Goal: Information Seeking & Learning: Learn about a topic

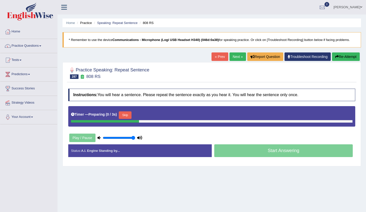
click at [127, 117] on button "Skip" at bounding box center [125, 116] width 13 height 8
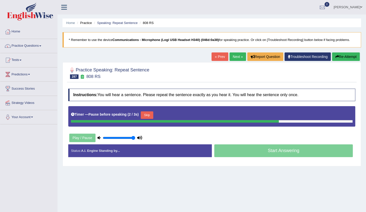
click at [150, 116] on button "Skip" at bounding box center [147, 116] width 13 height 8
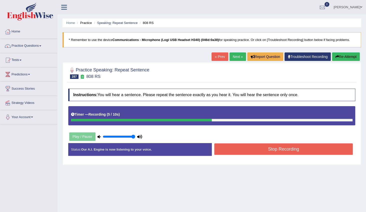
click at [225, 151] on button "Stop Recording" at bounding box center [283, 150] width 139 height 12
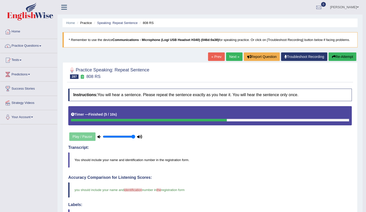
click at [230, 58] on link "Next »" at bounding box center [234, 57] width 17 height 9
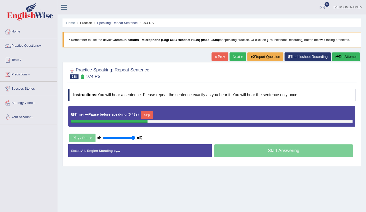
click at [145, 114] on button "Skip" at bounding box center [147, 116] width 13 height 8
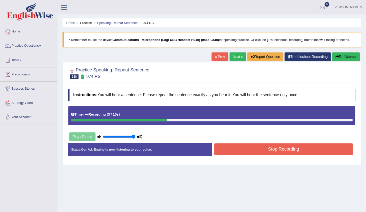
click at [223, 151] on button "Stop Recording" at bounding box center [283, 150] width 139 height 12
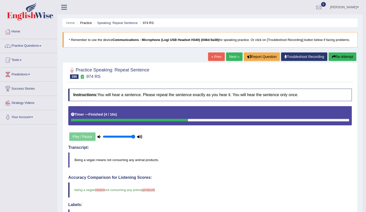
click at [236, 55] on link "Next »" at bounding box center [234, 57] width 17 height 9
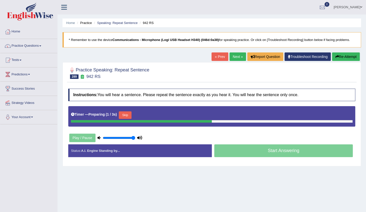
click at [130, 115] on button "Skip" at bounding box center [125, 116] width 13 height 8
click at [342, 58] on button "Re-Attempt" at bounding box center [346, 57] width 28 height 9
click at [126, 112] on button "Skip" at bounding box center [125, 116] width 13 height 8
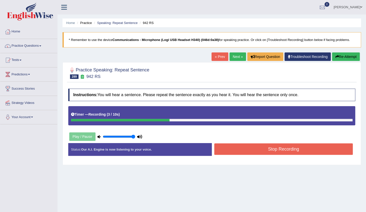
click at [242, 151] on button "Stop Recording" at bounding box center [283, 150] width 139 height 12
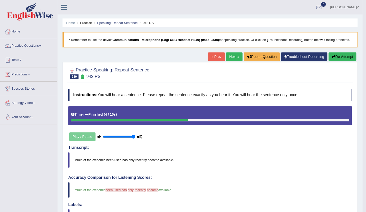
click at [232, 55] on link "Next »" at bounding box center [234, 57] width 17 height 9
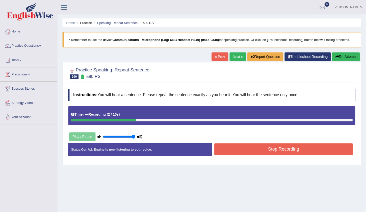
click at [352, 58] on button "Re-Attempt" at bounding box center [346, 57] width 28 height 9
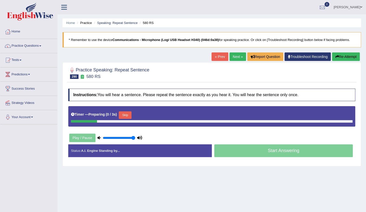
click at [128, 116] on button "Skip" at bounding box center [125, 116] width 13 height 8
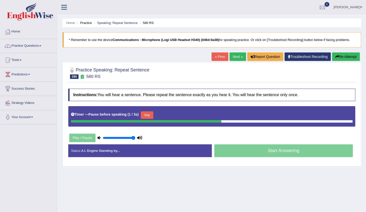
click at [145, 114] on button "Skip" at bounding box center [147, 116] width 13 height 8
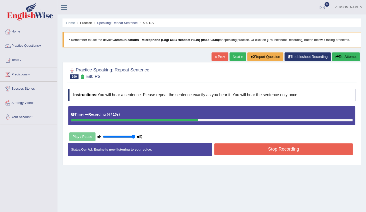
click at [257, 151] on button "Stop Recording" at bounding box center [283, 150] width 139 height 12
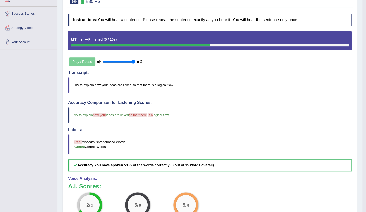
scroll to position [23, 0]
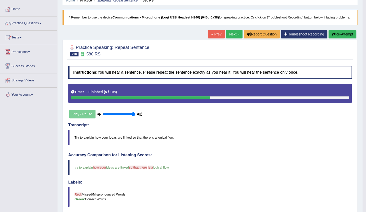
click at [230, 37] on link "Next »" at bounding box center [234, 34] width 17 height 9
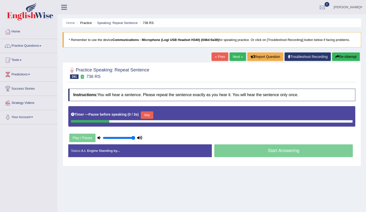
click at [144, 115] on button "Skip" at bounding box center [147, 116] width 13 height 8
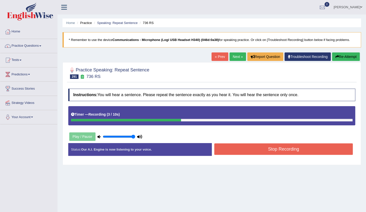
click at [225, 145] on button "Stop Recording" at bounding box center [283, 150] width 139 height 12
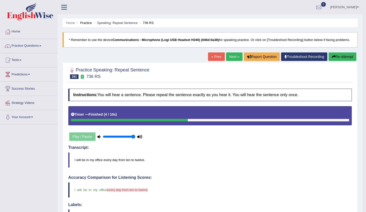
click at [237, 58] on link "Next »" at bounding box center [234, 57] width 17 height 9
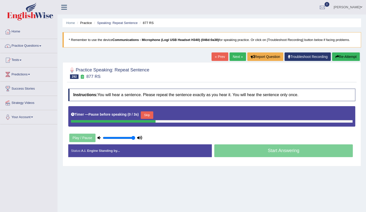
click at [142, 115] on button "Skip" at bounding box center [147, 116] width 13 height 8
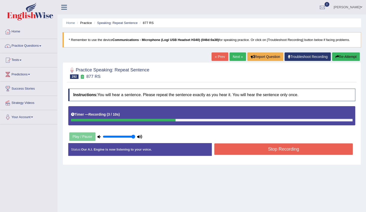
click at [256, 152] on button "Stop Recording" at bounding box center [283, 150] width 139 height 12
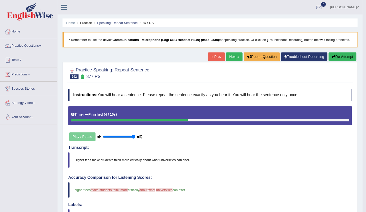
click at [234, 59] on link "Next »" at bounding box center [234, 57] width 17 height 9
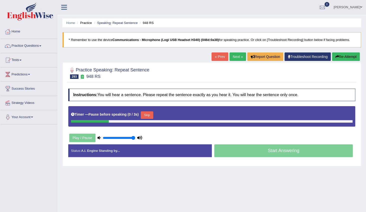
click at [150, 114] on button "Skip" at bounding box center [147, 116] width 13 height 8
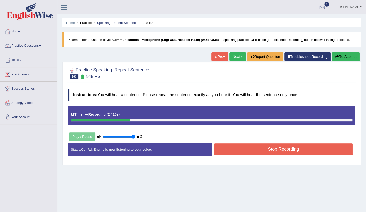
click at [346, 58] on button "Re-Attempt" at bounding box center [346, 57] width 28 height 9
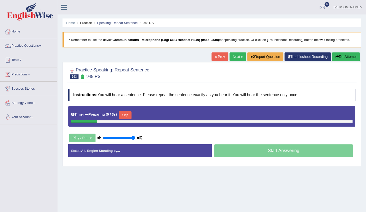
click at [124, 115] on button "Skip" at bounding box center [125, 116] width 13 height 8
click at [142, 116] on button "Skip" at bounding box center [147, 116] width 13 height 8
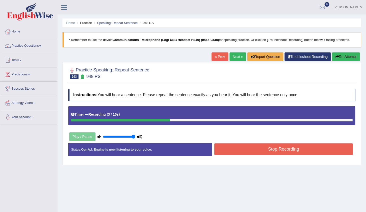
click at [344, 58] on button "Re-Attempt" at bounding box center [346, 57] width 28 height 9
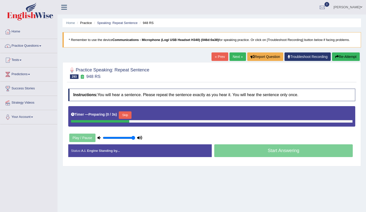
click at [125, 115] on button "Skip" at bounding box center [125, 116] width 13 height 8
click at [142, 114] on button "Skip" at bounding box center [147, 116] width 13 height 8
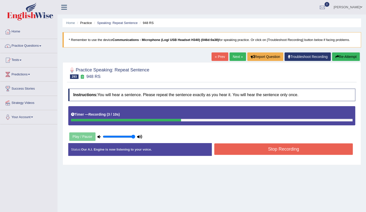
click at [227, 146] on button "Stop Recording" at bounding box center [283, 150] width 139 height 12
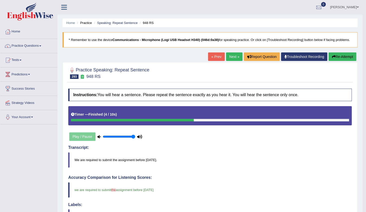
click at [230, 55] on link "Next »" at bounding box center [234, 57] width 17 height 9
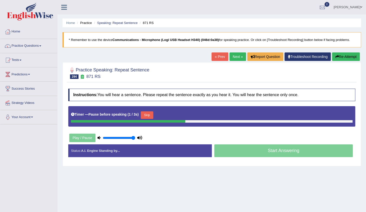
click at [142, 115] on button "Skip" at bounding box center [147, 116] width 13 height 8
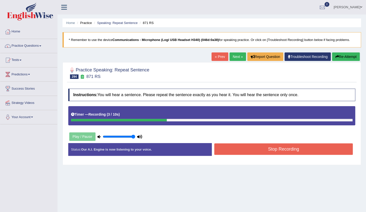
click at [222, 148] on button "Stop Recording" at bounding box center [283, 150] width 139 height 12
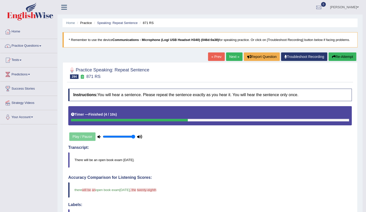
click at [233, 54] on link "Next »" at bounding box center [234, 57] width 17 height 9
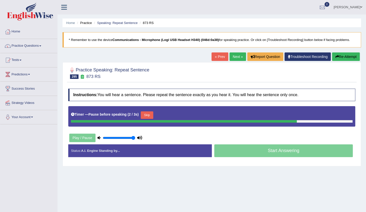
click at [346, 59] on button "Re-Attempt" at bounding box center [346, 57] width 28 height 9
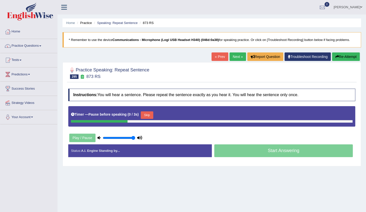
click at [144, 116] on button "Skip" at bounding box center [147, 116] width 13 height 8
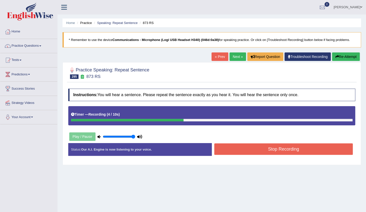
click at [230, 151] on button "Stop Recording" at bounding box center [283, 150] width 139 height 12
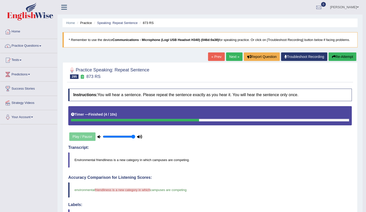
click at [233, 59] on link "Next »" at bounding box center [234, 57] width 17 height 9
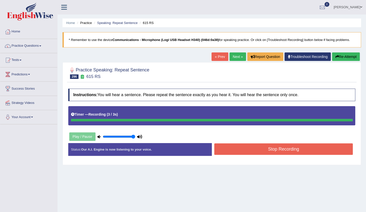
click at [346, 58] on button "Re-Attempt" at bounding box center [346, 57] width 28 height 9
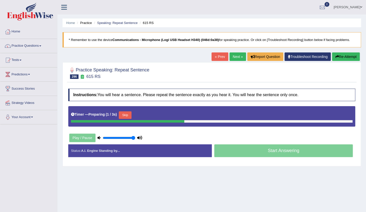
click at [127, 112] on button "Skip" at bounding box center [125, 116] width 13 height 8
click at [143, 113] on button "Skip" at bounding box center [147, 116] width 13 height 8
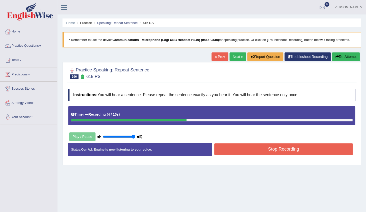
click at [233, 150] on button "Stop Recording" at bounding box center [283, 150] width 139 height 12
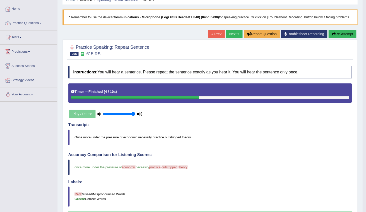
scroll to position [23, 0]
click at [232, 32] on link "Next »" at bounding box center [234, 34] width 17 height 9
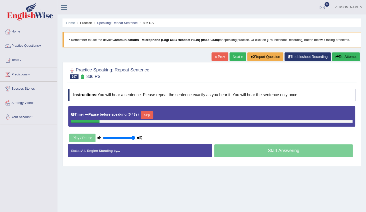
click at [141, 115] on button "Skip" at bounding box center [147, 116] width 13 height 8
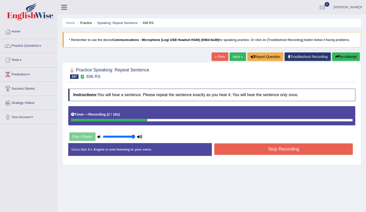
click at [245, 152] on button "Stop Recording" at bounding box center [283, 150] width 139 height 12
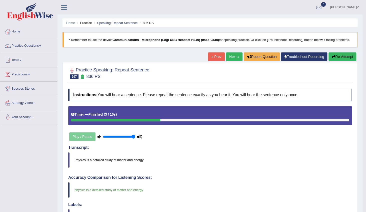
click at [237, 59] on link "Next »" at bounding box center [234, 57] width 17 height 9
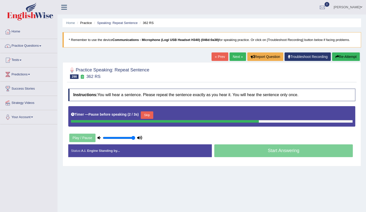
click at [146, 117] on button "Skip" at bounding box center [147, 116] width 13 height 8
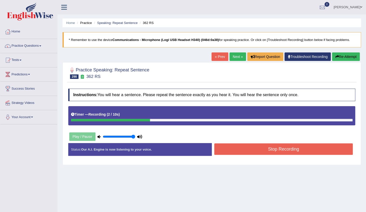
click at [240, 147] on button "Stop Recording" at bounding box center [283, 150] width 139 height 12
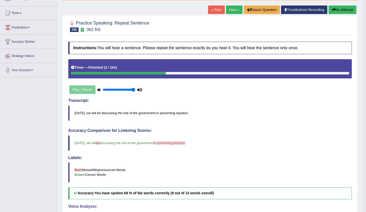
scroll to position [45, 0]
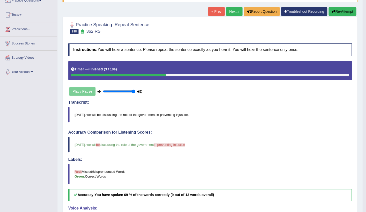
click at [236, 11] on link "Next »" at bounding box center [234, 11] width 17 height 9
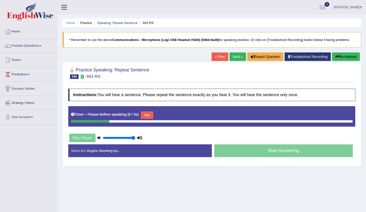
click at [144, 115] on button "Skip" at bounding box center [147, 116] width 13 height 8
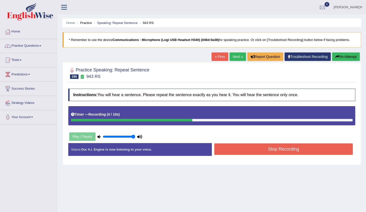
click at [263, 153] on button "Stop Recording" at bounding box center [283, 150] width 139 height 12
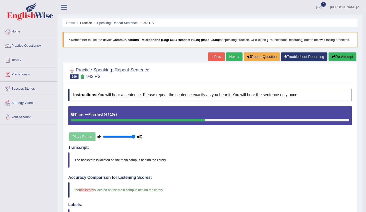
click at [228, 57] on link "Next »" at bounding box center [234, 57] width 17 height 9
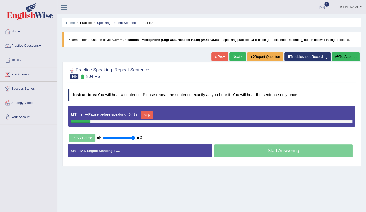
click at [148, 113] on button "Skip" at bounding box center [147, 116] width 13 height 8
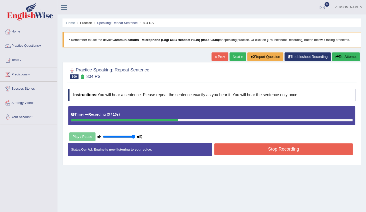
click at [234, 148] on button "Stop Recording" at bounding box center [283, 150] width 139 height 12
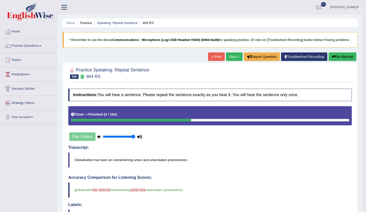
click at [331, 57] on button "Re-Attempt" at bounding box center [343, 57] width 28 height 9
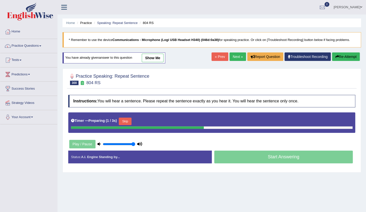
click at [237, 59] on link "Next »" at bounding box center [238, 57] width 17 height 9
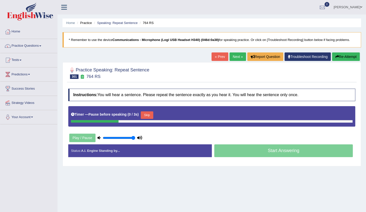
click at [144, 116] on button "Skip" at bounding box center [147, 116] width 13 height 8
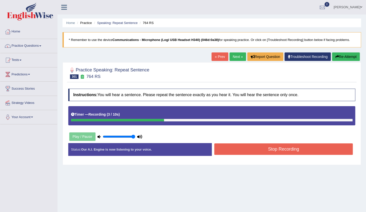
click at [225, 147] on button "Stop Recording" at bounding box center [283, 150] width 139 height 12
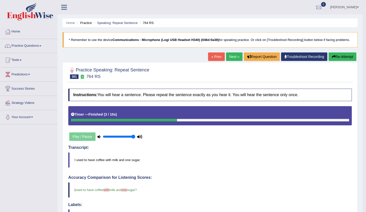
click at [237, 58] on link "Next »" at bounding box center [234, 57] width 17 height 9
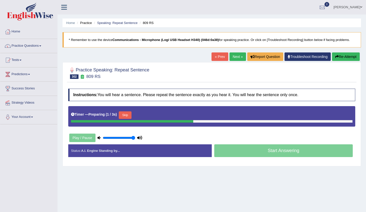
click at [125, 112] on button "Skip" at bounding box center [125, 116] width 13 height 8
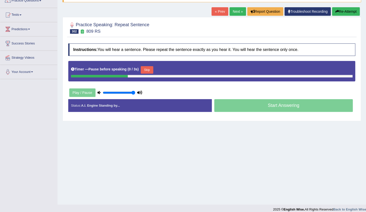
click at [141, 71] on button "Skip" at bounding box center [147, 70] width 13 height 8
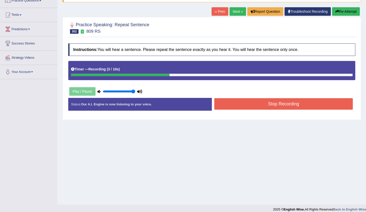
click at [218, 103] on button "Stop Recording" at bounding box center [283, 104] width 139 height 12
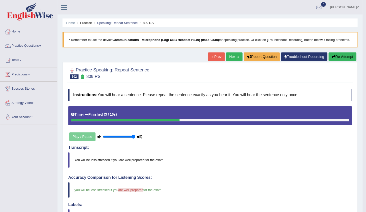
click at [229, 56] on link "Next »" at bounding box center [234, 57] width 17 height 9
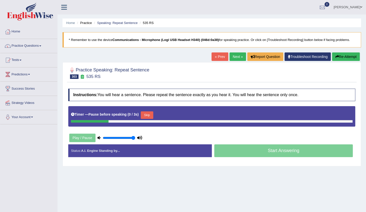
click at [142, 115] on button "Skip" at bounding box center [147, 116] width 13 height 8
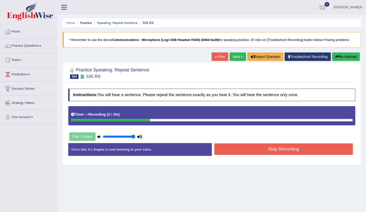
click at [224, 147] on button "Stop Recording" at bounding box center [283, 150] width 139 height 12
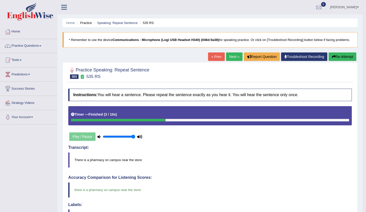
click at [233, 58] on link "Next »" at bounding box center [234, 57] width 17 height 9
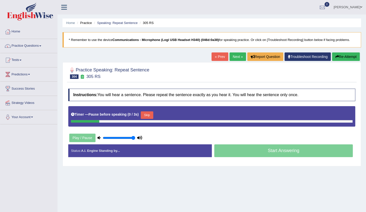
click at [142, 114] on button "Skip" at bounding box center [147, 116] width 13 height 8
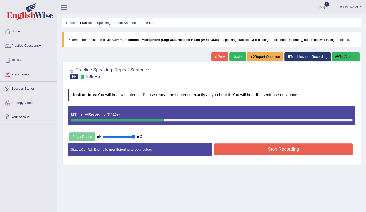
click at [230, 149] on button "Stop Recording" at bounding box center [283, 150] width 139 height 12
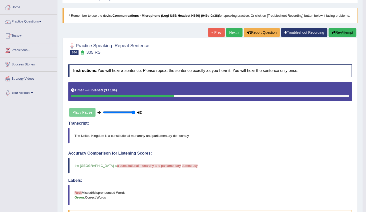
scroll to position [23, 0]
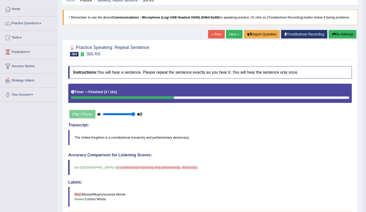
click at [338, 35] on button "Re-Attempt" at bounding box center [343, 34] width 28 height 9
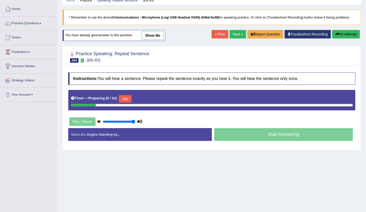
scroll to position [23, 0]
click at [128, 99] on button "Skip" at bounding box center [125, 99] width 13 height 8
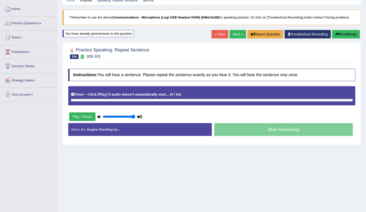
scroll to position [0, 0]
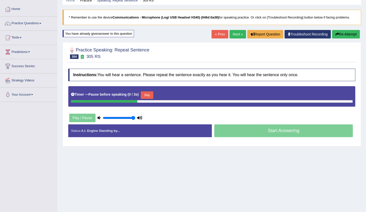
click at [142, 95] on button "Skip" at bounding box center [147, 96] width 13 height 8
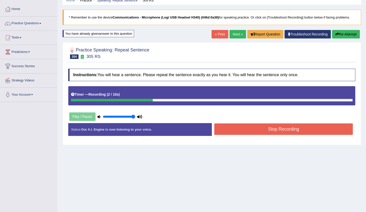
click at [230, 131] on button "Stop Recording" at bounding box center [283, 130] width 139 height 12
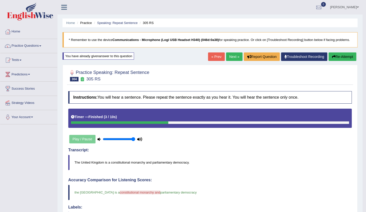
click at [235, 57] on link "Next »" at bounding box center [234, 57] width 17 height 9
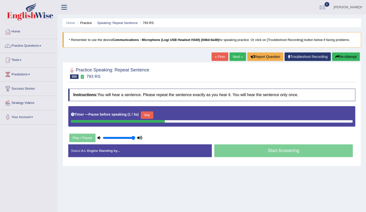
click at [144, 114] on button "Skip" at bounding box center [147, 116] width 13 height 8
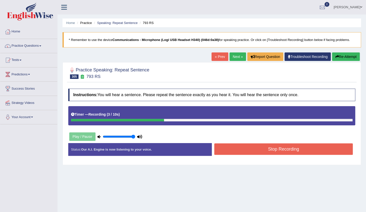
click at [235, 148] on button "Stop Recording" at bounding box center [283, 150] width 139 height 12
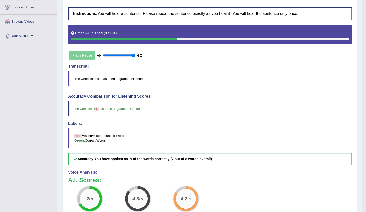
scroll to position [23, 0]
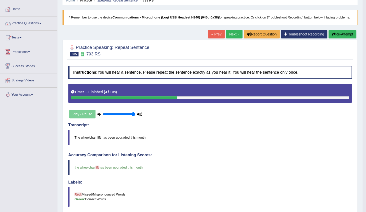
click at [231, 34] on link "Next »" at bounding box center [234, 34] width 17 height 9
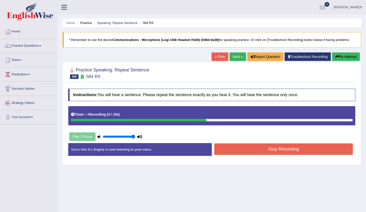
click at [236, 148] on button "Stop Recording" at bounding box center [283, 150] width 139 height 12
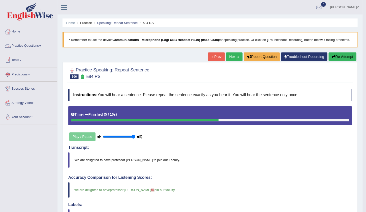
click at [34, 45] on link "Practice Questions" at bounding box center [28, 45] width 57 height 13
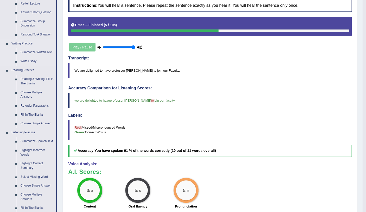
scroll to position [45, 0]
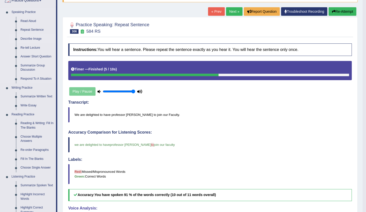
click at [24, 38] on link "Describe Image" at bounding box center [37, 39] width 38 height 9
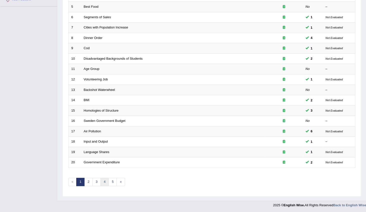
click at [105, 182] on link "4" at bounding box center [105, 182] width 8 height 8
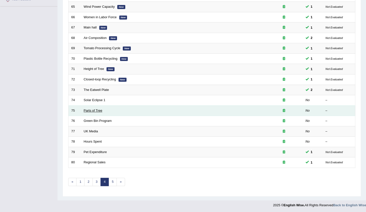
click at [93, 111] on link "Parts of Tree" at bounding box center [93, 111] width 19 height 4
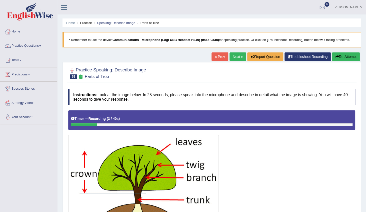
click at [344, 57] on button "Re-Attempt" at bounding box center [346, 57] width 28 height 9
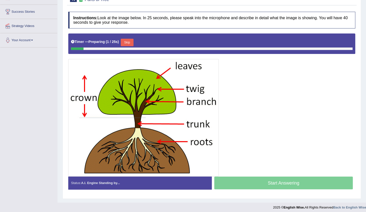
click at [129, 41] on button "Skip" at bounding box center [127, 43] width 13 height 8
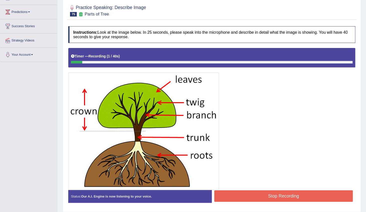
scroll to position [54, 0]
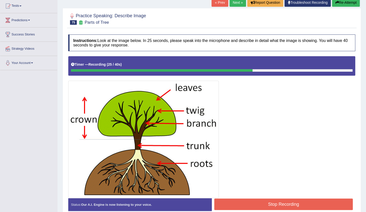
click at [247, 200] on button "Stop Recording" at bounding box center [283, 205] width 139 height 12
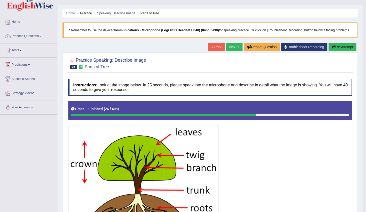
scroll to position [0, 0]
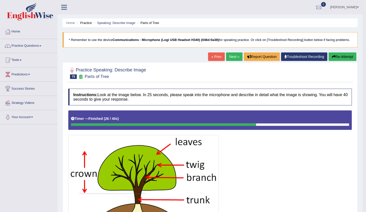
click at [230, 55] on link "Next »" at bounding box center [234, 57] width 17 height 9
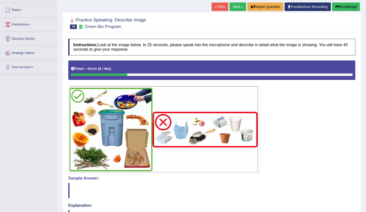
click at [351, 7] on button "Re-Attempt" at bounding box center [346, 7] width 28 height 9
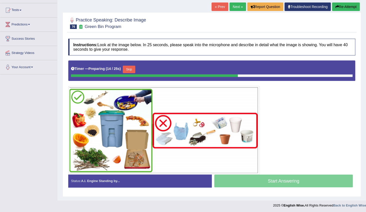
click at [130, 68] on button "Skip" at bounding box center [129, 70] width 13 height 8
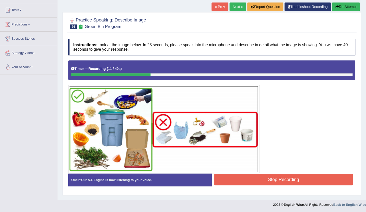
click at [344, 4] on button "Re-Attempt" at bounding box center [346, 7] width 28 height 9
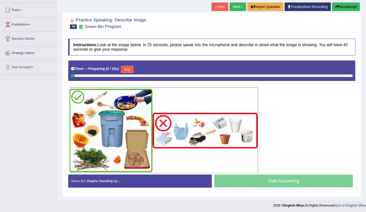
click at [125, 69] on button "Skip" at bounding box center [127, 70] width 13 height 8
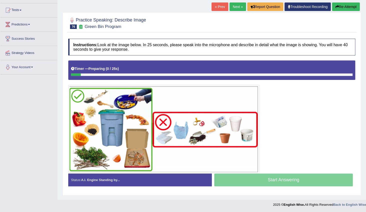
scroll to position [50, 0]
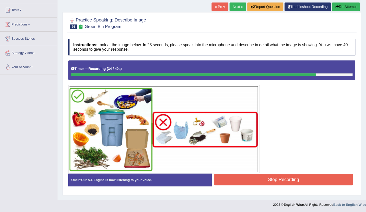
click at [257, 178] on button "Stop Recording" at bounding box center [283, 180] width 139 height 12
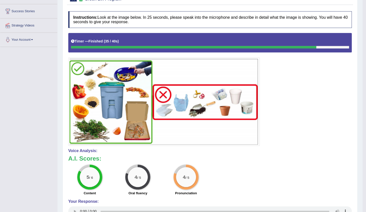
scroll to position [15, 0]
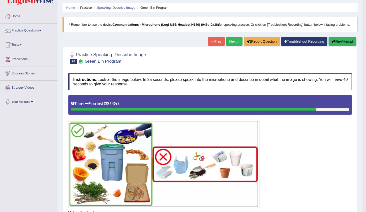
click at [338, 42] on button "Re-Attempt" at bounding box center [343, 41] width 28 height 9
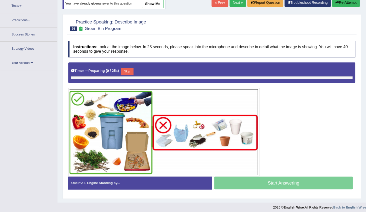
click at [122, 68] on button "Skip" at bounding box center [127, 72] width 13 height 8
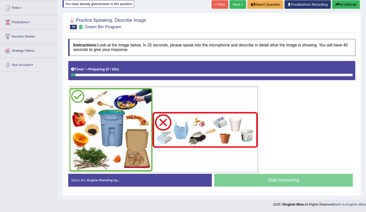
scroll to position [52, 0]
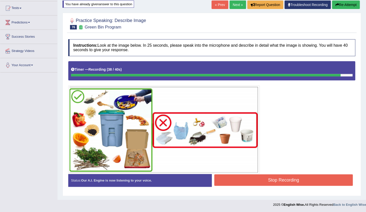
click at [239, 180] on button "Stop Recording" at bounding box center [283, 181] width 139 height 12
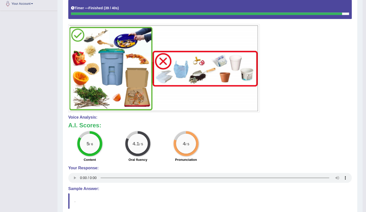
scroll to position [23, 0]
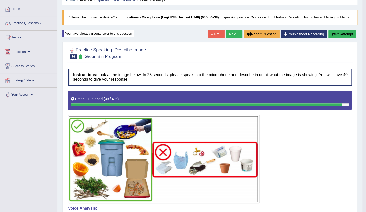
click at [230, 33] on link "Next »" at bounding box center [234, 34] width 17 height 9
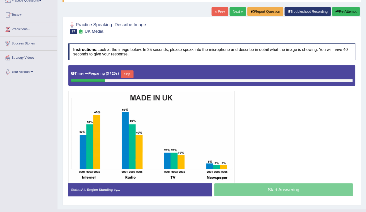
click at [126, 73] on button "Skip" at bounding box center [127, 75] width 13 height 8
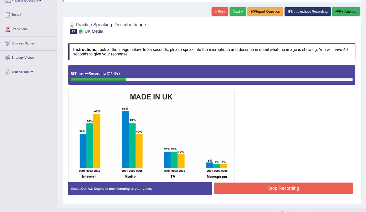
click at [342, 11] on button "Re-Attempt" at bounding box center [346, 11] width 28 height 9
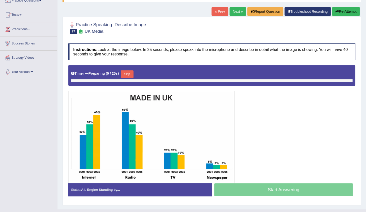
scroll to position [45, 0]
click at [127, 73] on button "Skip" at bounding box center [127, 75] width 13 height 8
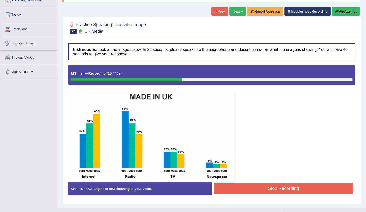
click at [350, 11] on button "Re-Attempt" at bounding box center [346, 11] width 28 height 9
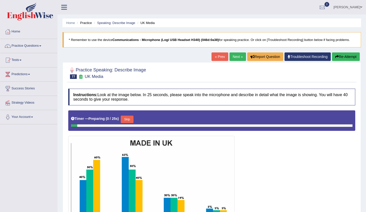
click at [125, 116] on button "Skip" at bounding box center [127, 120] width 13 height 8
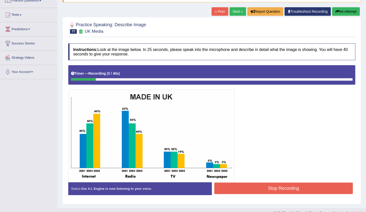
click at [345, 13] on button "Re-Attempt" at bounding box center [346, 11] width 28 height 9
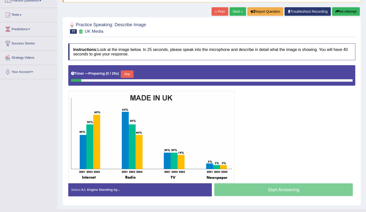
click at [130, 71] on button "Skip" at bounding box center [127, 75] width 13 height 8
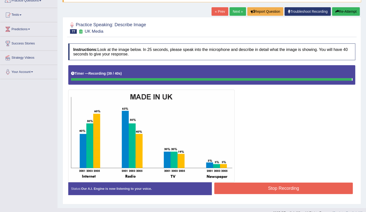
click at [238, 189] on button "Stop Recording" at bounding box center [283, 189] width 139 height 12
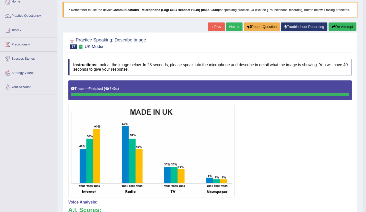
scroll to position [23, 0]
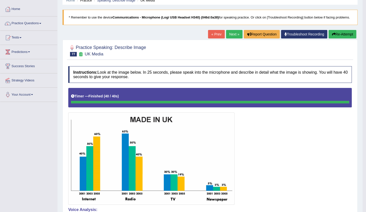
click at [232, 31] on link "Next »" at bounding box center [234, 34] width 17 height 9
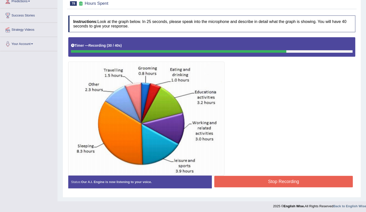
click at [243, 178] on button "Stop Recording" at bounding box center [283, 182] width 139 height 12
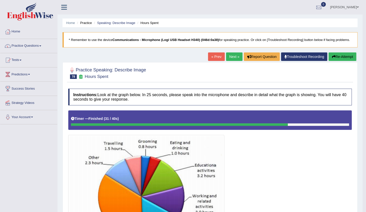
click at [238, 55] on link "Next »" at bounding box center [234, 57] width 17 height 9
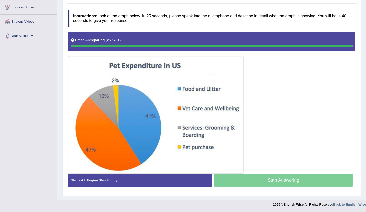
scroll to position [81, 0]
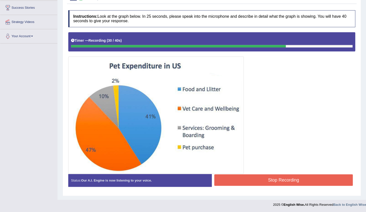
click at [237, 182] on button "Stop Recording" at bounding box center [283, 181] width 139 height 12
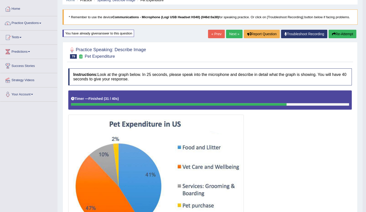
scroll to position [1, 0]
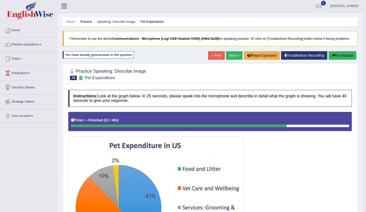
click at [231, 54] on link "Next »" at bounding box center [234, 55] width 17 height 9
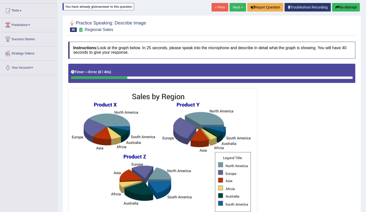
scroll to position [45, 0]
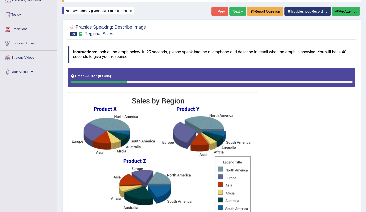
click at [340, 9] on button "Re-Attempt" at bounding box center [346, 11] width 28 height 9
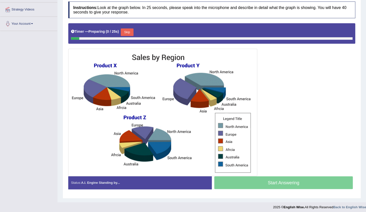
scroll to position [94, 0]
click at [129, 33] on button "Skip" at bounding box center [127, 33] width 13 height 8
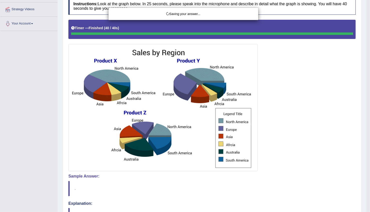
click at [245, 179] on div "Saving your answer..." at bounding box center [185, 106] width 370 height 212
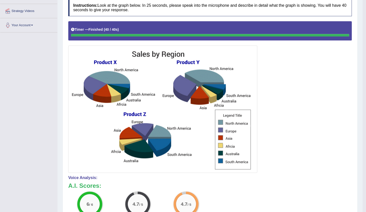
scroll to position [3, 0]
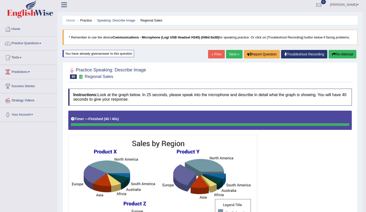
click at [234, 56] on link "Next »" at bounding box center [234, 54] width 17 height 9
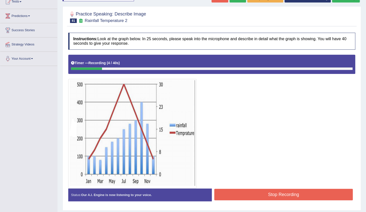
scroll to position [50, 0]
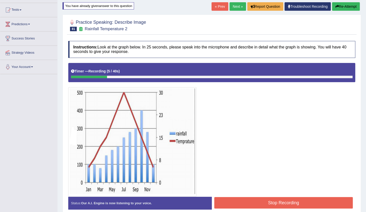
click at [349, 3] on button "Re-Attempt" at bounding box center [346, 6] width 28 height 9
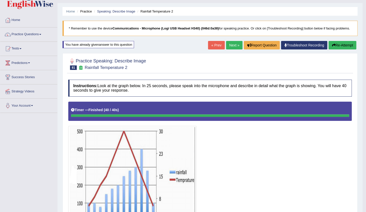
scroll to position [9, 0]
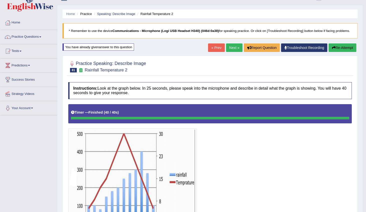
click at [235, 48] on link "Next »" at bounding box center [234, 48] width 17 height 9
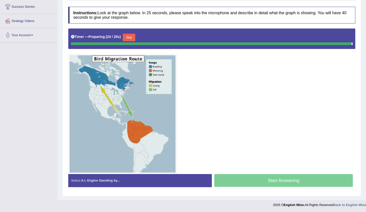
scroll to position [81, 0]
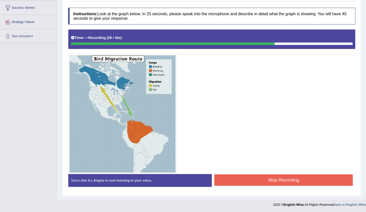
click at [233, 180] on button "Stop Recording" at bounding box center [283, 181] width 139 height 12
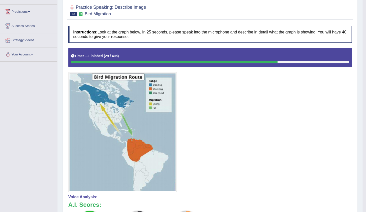
scroll to position [13, 0]
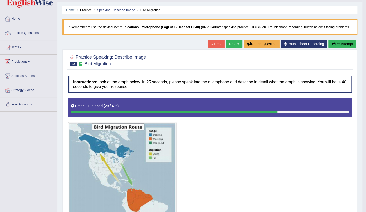
click at [330, 45] on button "Re-Attempt" at bounding box center [343, 44] width 28 height 9
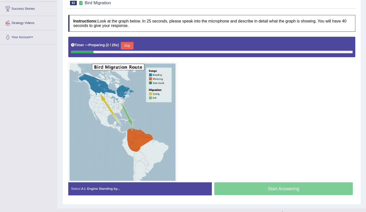
scroll to position [81, 0]
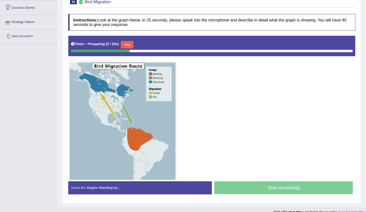
click at [125, 45] on button "Skip" at bounding box center [127, 45] width 13 height 8
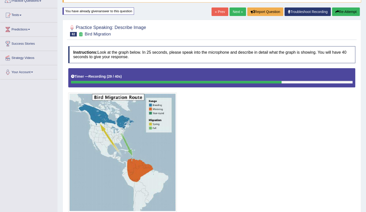
scroll to position [36, 0]
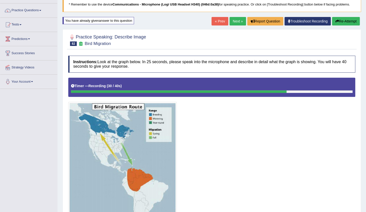
click at [348, 21] on button "Re-Attempt" at bounding box center [346, 21] width 28 height 9
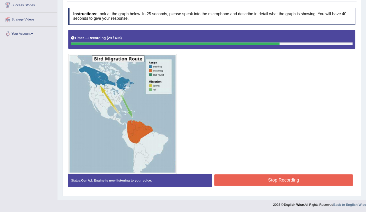
click at [223, 176] on button "Stop Recording" at bounding box center [283, 181] width 139 height 12
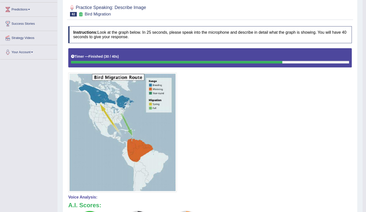
scroll to position [15, 0]
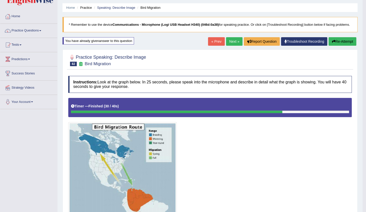
click at [231, 42] on link "Next »" at bounding box center [234, 41] width 17 height 9
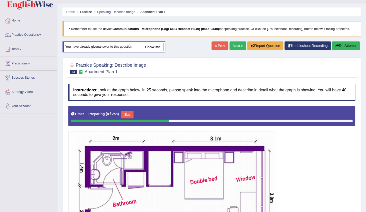
scroll to position [5, 0]
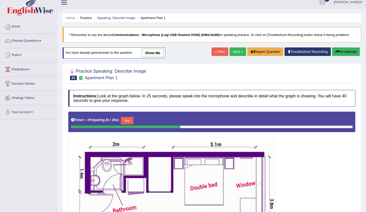
click at [240, 52] on link "Next »" at bounding box center [238, 52] width 17 height 9
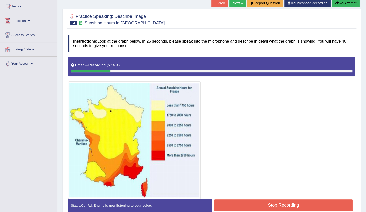
scroll to position [45, 0]
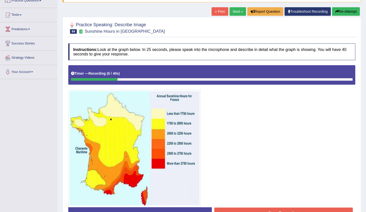
click at [353, 12] on button "Re-Attempt" at bounding box center [346, 11] width 28 height 9
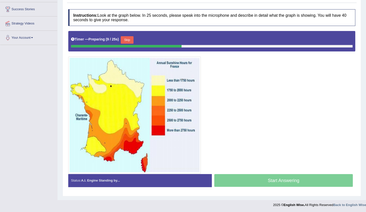
scroll to position [57, 0]
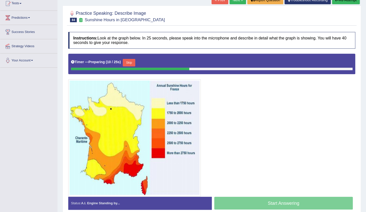
click at [134, 62] on button "Skip" at bounding box center [129, 63] width 13 height 8
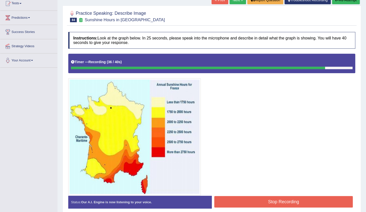
click at [244, 198] on button "Stop Recording" at bounding box center [283, 202] width 139 height 12
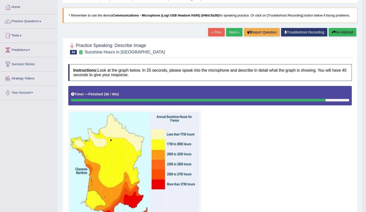
scroll to position [11, 0]
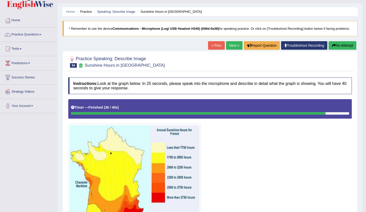
click at [333, 42] on button "Re-Attempt" at bounding box center [343, 45] width 28 height 9
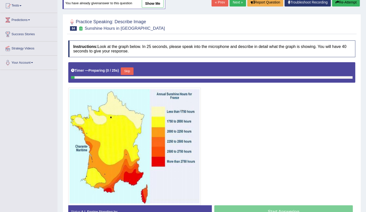
click at [125, 73] on button "Skip" at bounding box center [127, 72] width 13 height 8
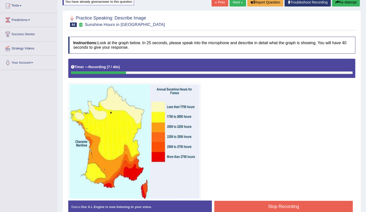
click at [340, 4] on button "Re-Attempt" at bounding box center [346, 2] width 28 height 9
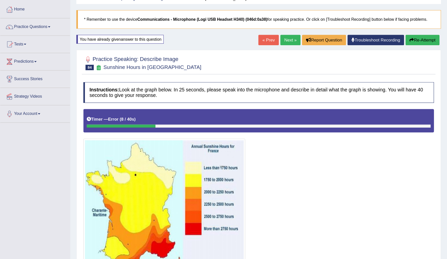
scroll to position [24, 0]
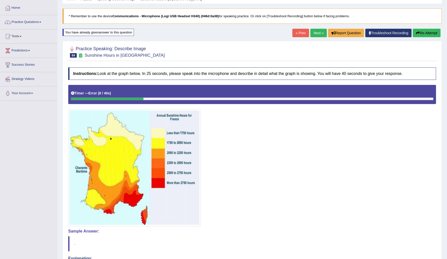
click at [34, 21] on link "Practice Questions" at bounding box center [28, 21] width 57 height 13
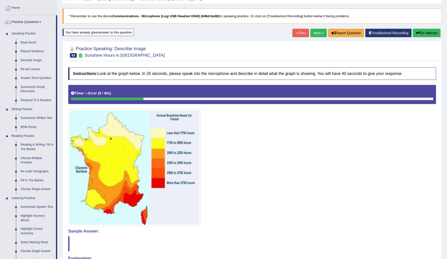
click at [31, 69] on link "Re-tell Lecture" at bounding box center [37, 69] width 38 height 9
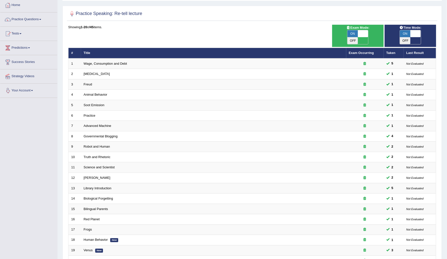
scroll to position [44, 0]
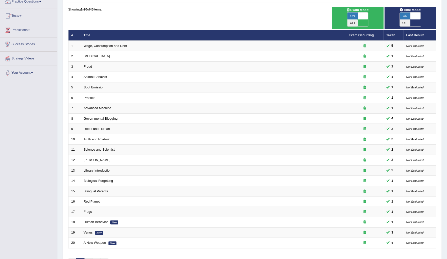
click at [91, 259] on link "2" at bounding box center [88, 263] width 8 height 8
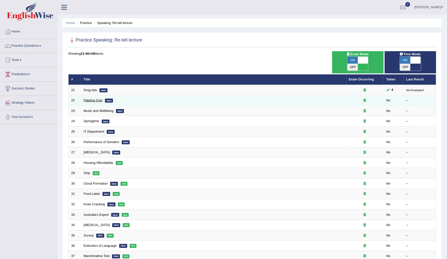
click at [99, 99] on link "Flipping Coin" at bounding box center [93, 101] width 19 height 4
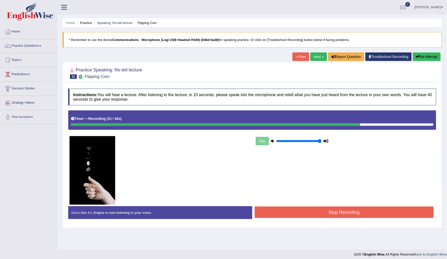
click at [309, 210] on button "Stop Recording" at bounding box center [344, 213] width 179 height 12
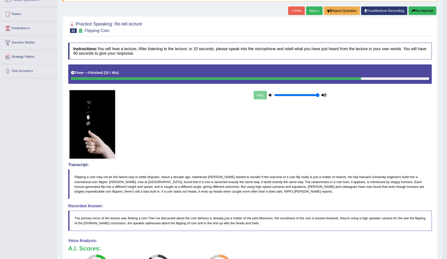
scroll to position [46, 0]
click at [312, 11] on link "Next »" at bounding box center [315, 11] width 17 height 9
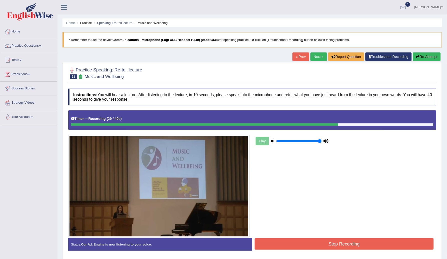
click at [324, 244] on button "Stop Recording" at bounding box center [344, 245] width 179 height 12
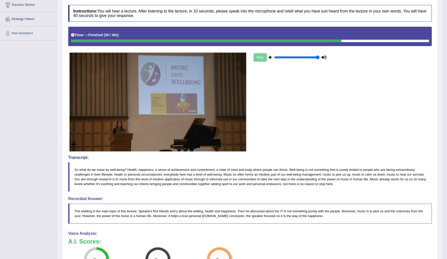
scroll to position [28, 0]
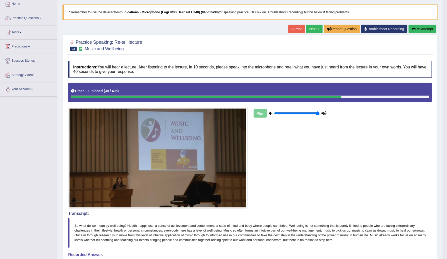
click at [426, 30] on button "Re-Attempt" at bounding box center [423, 29] width 28 height 9
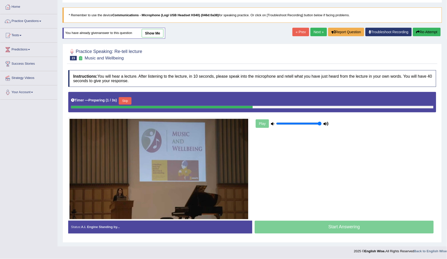
click at [127, 102] on button "Skip" at bounding box center [125, 101] width 13 height 8
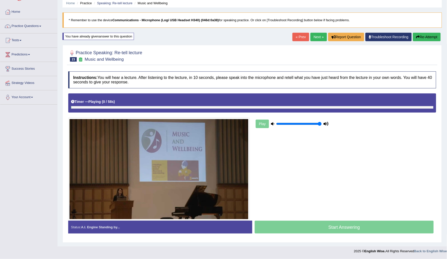
scroll to position [20, 0]
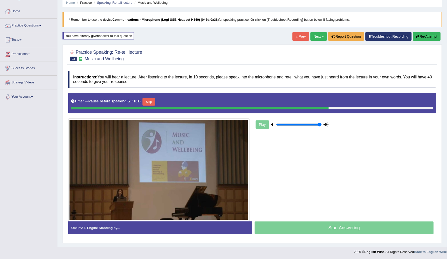
click at [309, 228] on div "Start Answering" at bounding box center [344, 229] width 184 height 14
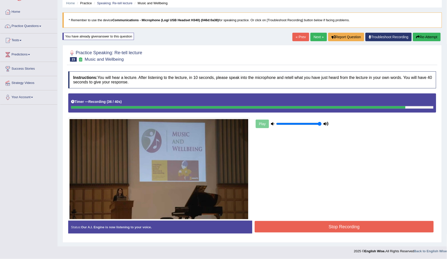
click at [300, 228] on button "Stop Recording" at bounding box center [344, 227] width 179 height 12
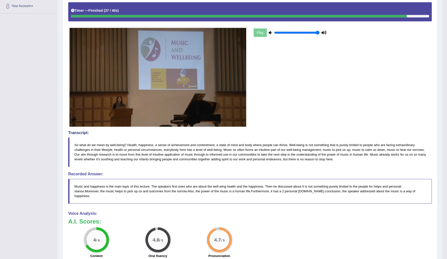
scroll to position [0, 0]
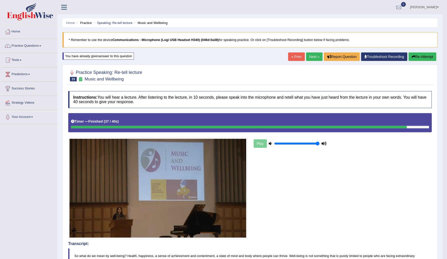
click at [312, 58] on link "Next »" at bounding box center [315, 57] width 17 height 9
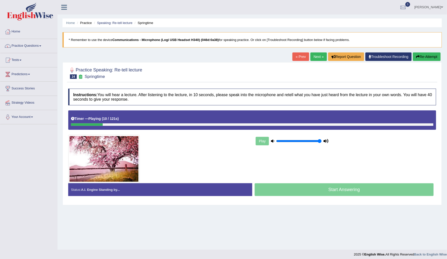
click at [437, 55] on button "Re-Attempt" at bounding box center [427, 57] width 28 height 9
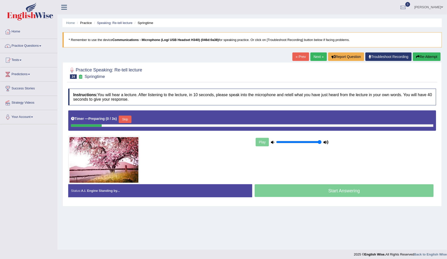
click at [126, 120] on button "Skip" at bounding box center [125, 120] width 13 height 8
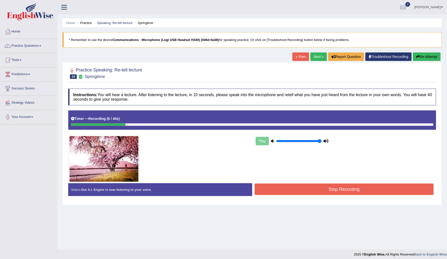
click at [436, 57] on button "Re-Attempt" at bounding box center [427, 57] width 28 height 9
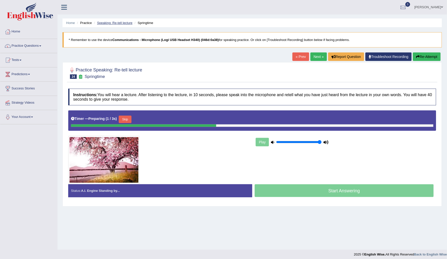
click at [118, 21] on link "Speaking: Re-tell lecture" at bounding box center [115, 23] width 36 height 4
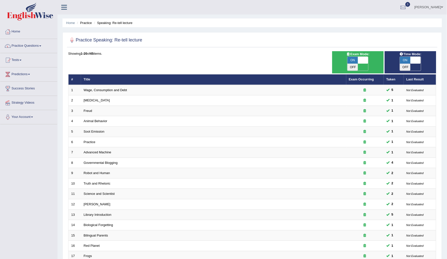
click at [408, 63] on span "ON" at bounding box center [405, 60] width 11 height 7
checkbox input "false"
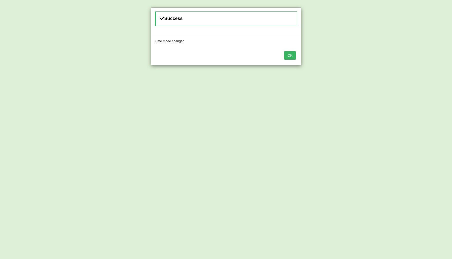
click at [292, 53] on button "OK" at bounding box center [290, 55] width 12 height 9
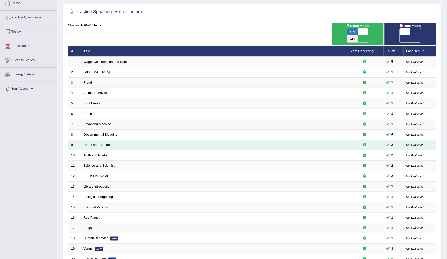
scroll to position [72, 0]
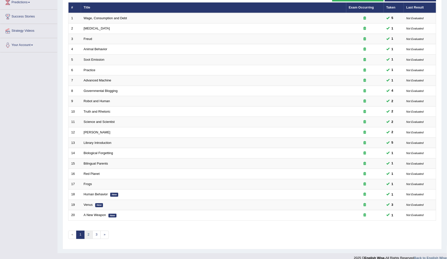
click at [88, 231] on link "2" at bounding box center [88, 235] width 8 height 8
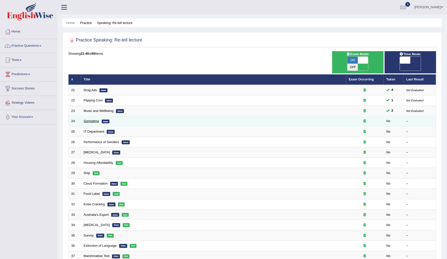
click at [91, 119] on link "Springtime" at bounding box center [92, 121] width 16 height 4
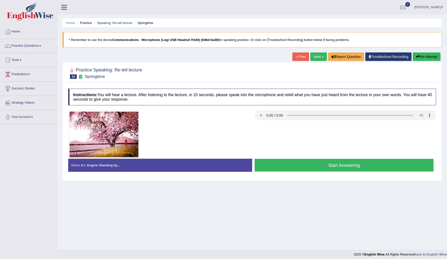
click at [295, 169] on button "Start Answering" at bounding box center [344, 165] width 179 height 13
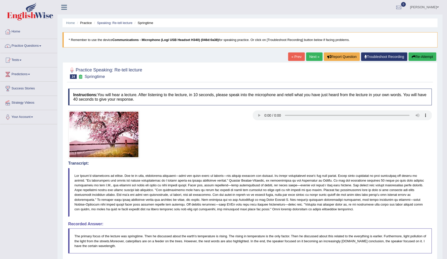
click at [418, 58] on button "Re-Attempt" at bounding box center [423, 57] width 28 height 9
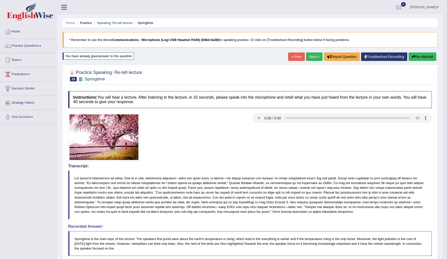
click at [312, 59] on link "Next »" at bounding box center [315, 57] width 17 height 9
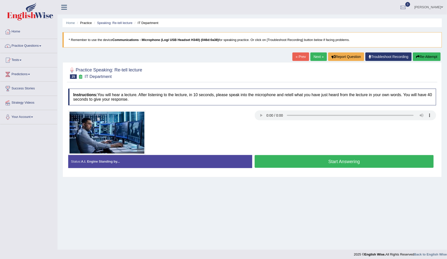
click at [313, 162] on button "Start Answering" at bounding box center [344, 161] width 179 height 13
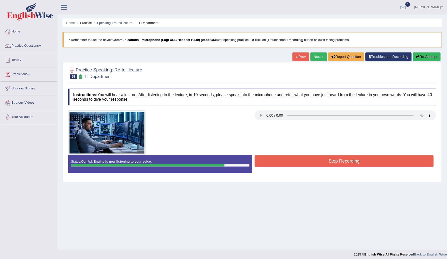
click at [297, 158] on button "Stop Recording" at bounding box center [344, 162] width 179 height 12
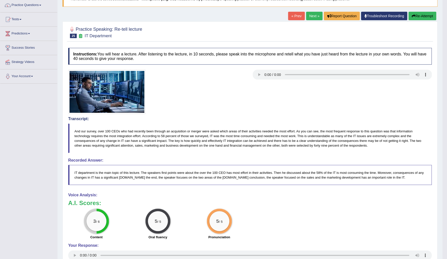
scroll to position [28, 0]
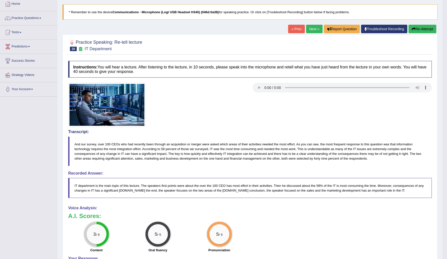
click at [417, 29] on button "Re-Attempt" at bounding box center [423, 29] width 28 height 9
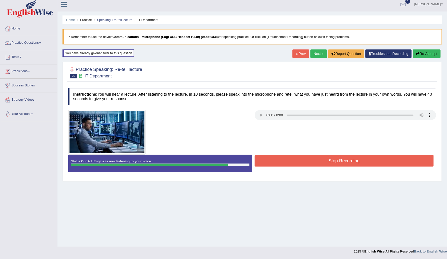
click at [370, 163] on button "Stop Recording" at bounding box center [344, 161] width 179 height 12
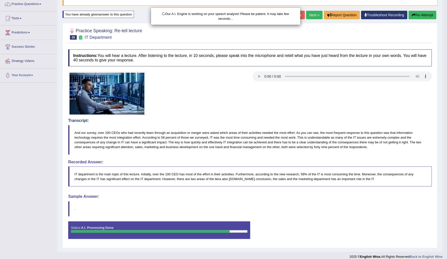
scroll to position [48, 0]
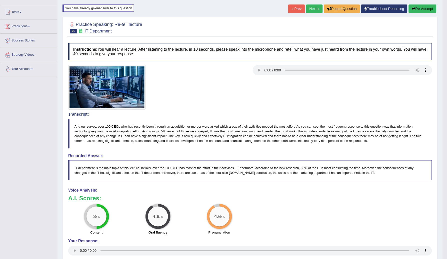
click at [315, 13] on link "Next »" at bounding box center [315, 9] width 17 height 9
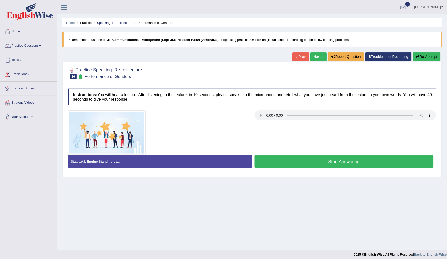
click at [297, 158] on button "Start Answering" at bounding box center [344, 161] width 179 height 13
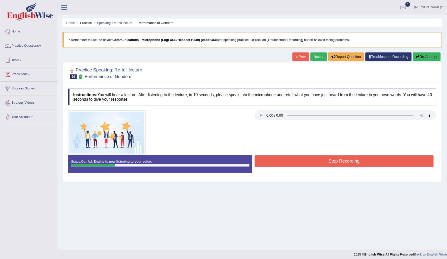
click at [429, 59] on button "Re-Attempt" at bounding box center [427, 57] width 28 height 9
click at [433, 56] on button "Re-Attempt" at bounding box center [427, 57] width 28 height 9
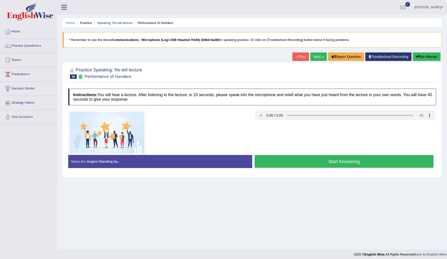
click at [370, 159] on button "Start Answering" at bounding box center [344, 161] width 179 height 13
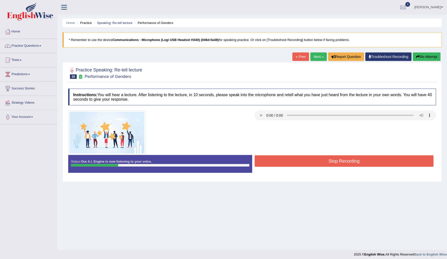
click at [422, 58] on button "Re-Attempt" at bounding box center [427, 57] width 28 height 9
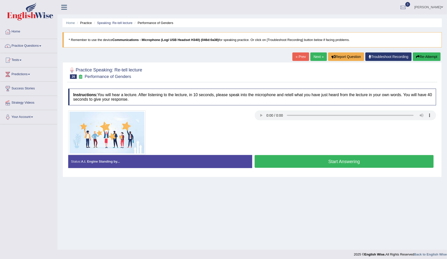
click at [382, 158] on button "Start Answering" at bounding box center [344, 161] width 179 height 13
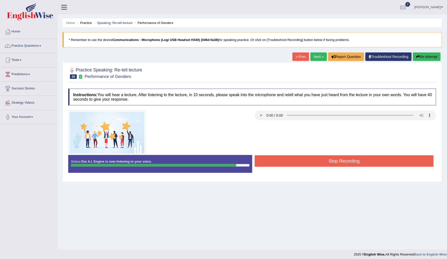
click at [378, 159] on button "Stop Recording" at bounding box center [344, 162] width 179 height 12
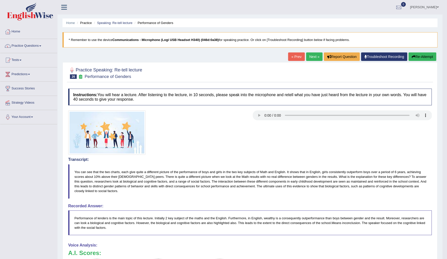
click at [312, 55] on link "Next »" at bounding box center [315, 57] width 17 height 9
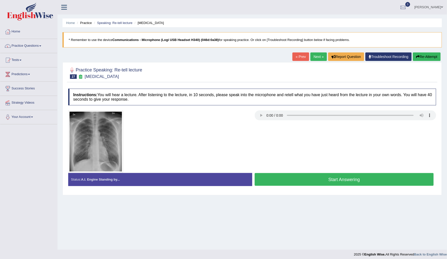
click at [298, 54] on link "« Prev" at bounding box center [301, 57] width 17 height 9
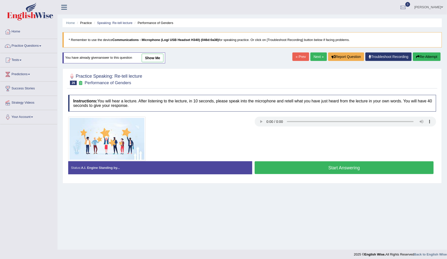
click at [161, 59] on link "show me" at bounding box center [153, 58] width 22 height 9
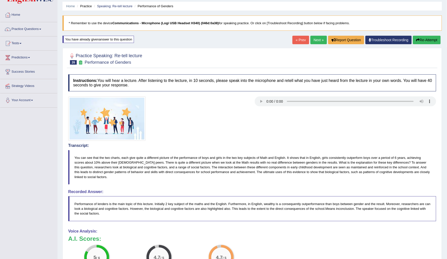
scroll to position [14, 0]
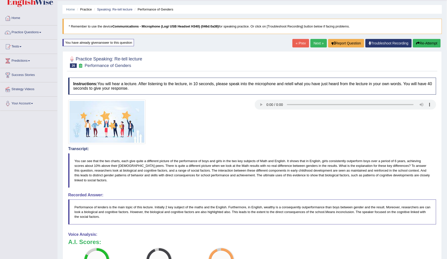
click at [316, 44] on link "Next »" at bounding box center [319, 43] width 17 height 9
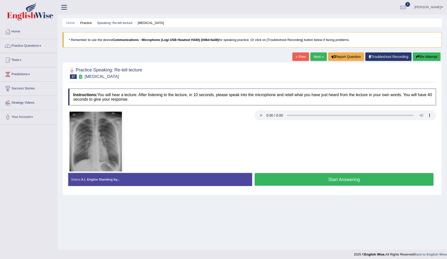
click at [292, 182] on button "Start Answering" at bounding box center [344, 179] width 179 height 13
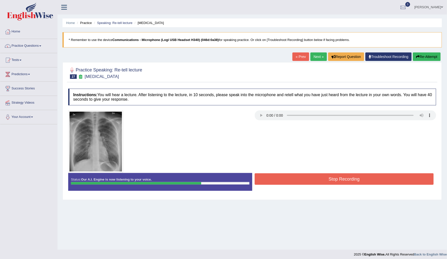
click at [294, 178] on button "Stop Recording" at bounding box center [344, 180] width 179 height 12
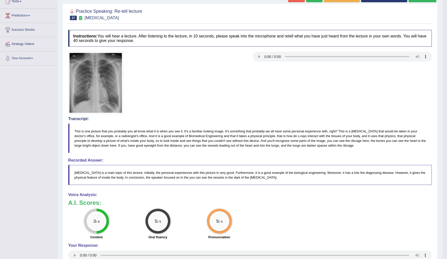
scroll to position [52, 0]
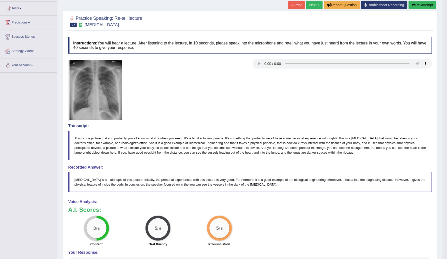
click at [426, 8] on button "Re-Attempt" at bounding box center [423, 5] width 28 height 9
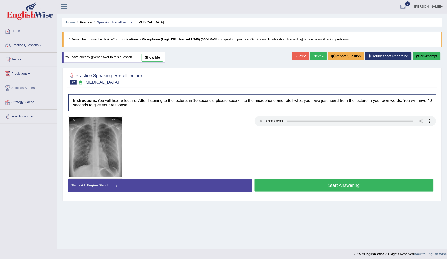
scroll to position [1, 0]
click at [284, 187] on button "Start Answering" at bounding box center [344, 185] width 179 height 13
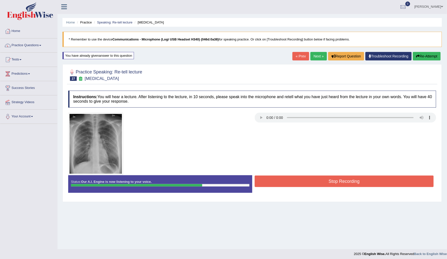
click at [279, 182] on button "Stop Recording" at bounding box center [344, 182] width 179 height 12
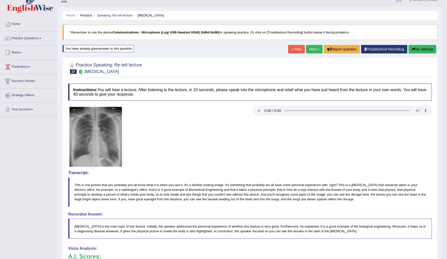
scroll to position [0, 0]
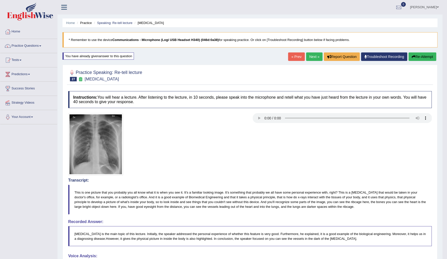
click at [416, 56] on button "Re-Attempt" at bounding box center [423, 57] width 28 height 9
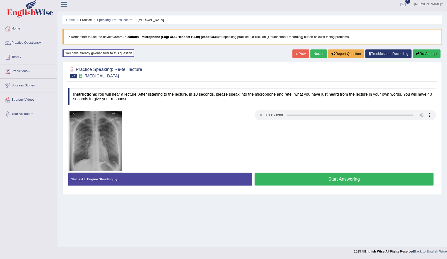
click at [281, 180] on button "Start Answering" at bounding box center [344, 179] width 179 height 13
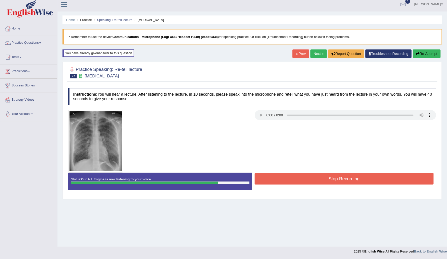
click at [281, 180] on button "Stop Recording" at bounding box center [344, 179] width 179 height 12
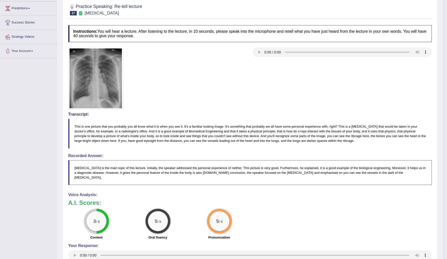
scroll to position [38, 0]
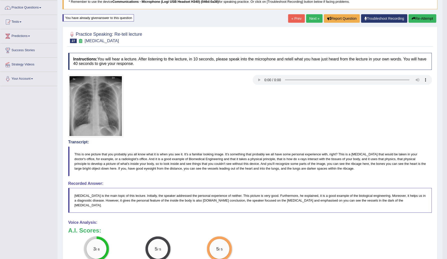
click at [314, 18] on link "Next »" at bounding box center [315, 18] width 17 height 9
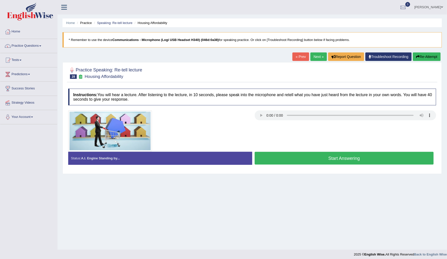
click at [300, 56] on link "« Prev" at bounding box center [301, 57] width 17 height 9
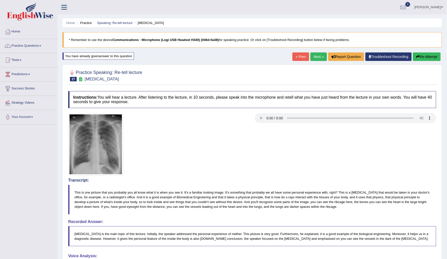
click at [316, 58] on link "Next »" at bounding box center [319, 57] width 17 height 9
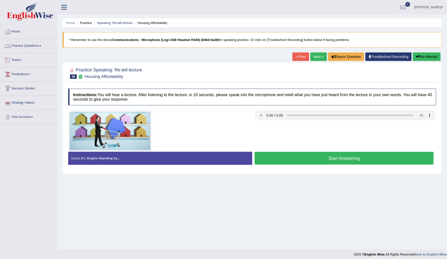
click at [26, 47] on link "Practice Questions" at bounding box center [28, 45] width 57 height 13
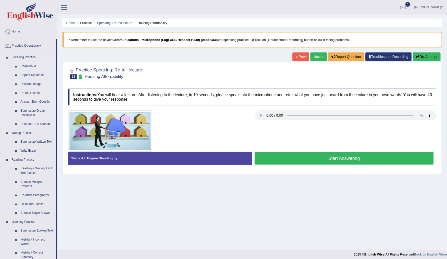
click at [37, 100] on link "Answer Short Question" at bounding box center [37, 102] width 38 height 9
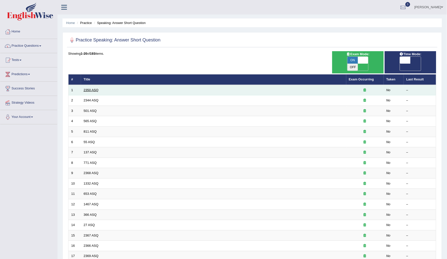
click at [93, 88] on link "2350 ASQ" at bounding box center [91, 90] width 15 height 4
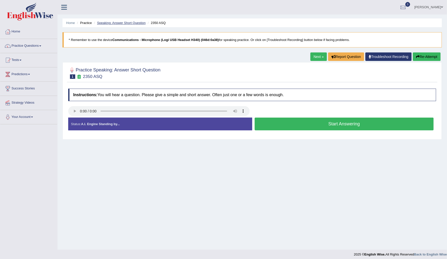
click at [113, 23] on link "Speaking: Answer Short Question" at bounding box center [121, 23] width 49 height 4
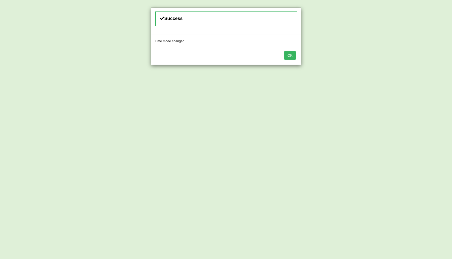
click at [291, 55] on button "OK" at bounding box center [290, 55] width 12 height 9
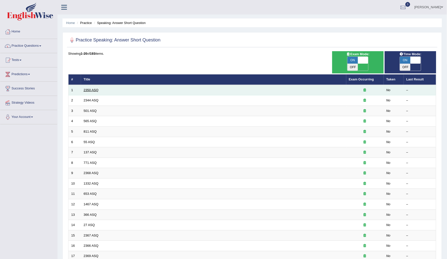
click at [91, 88] on link "2350 ASQ" at bounding box center [91, 90] width 15 height 4
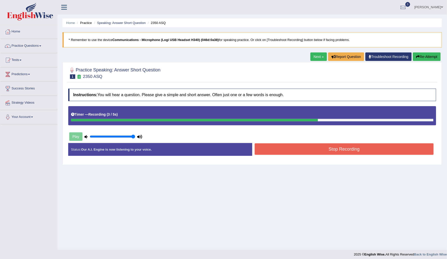
click at [274, 151] on button "Stop Recording" at bounding box center [344, 150] width 179 height 12
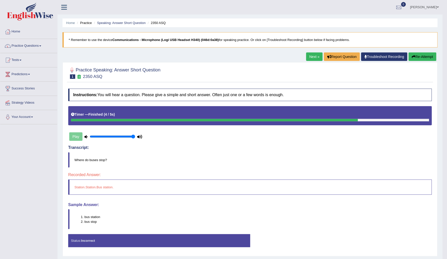
scroll to position [14, 0]
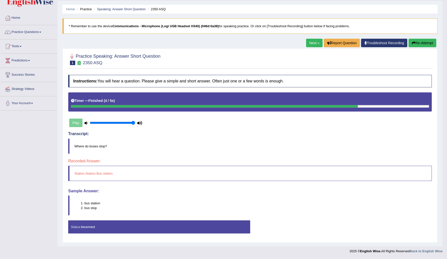
click at [319, 41] on link "Next »" at bounding box center [315, 43] width 17 height 9
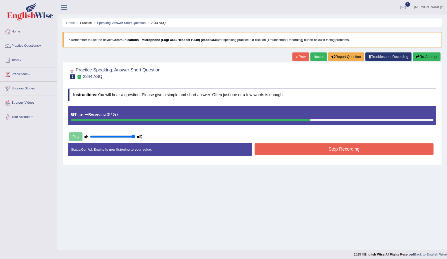
click at [273, 146] on button "Stop Recording" at bounding box center [344, 150] width 179 height 12
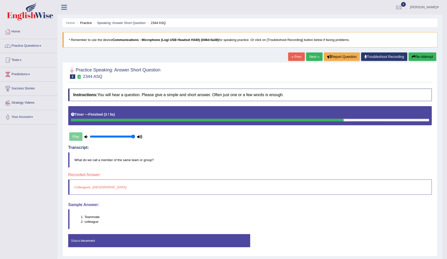
click at [312, 58] on link "Next »" at bounding box center [315, 57] width 17 height 9
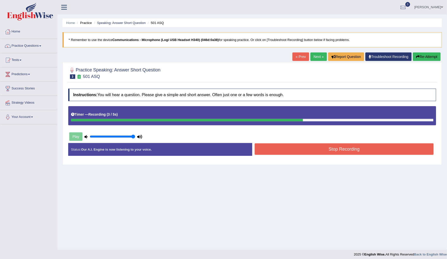
click at [263, 149] on button "Stop Recording" at bounding box center [344, 150] width 179 height 12
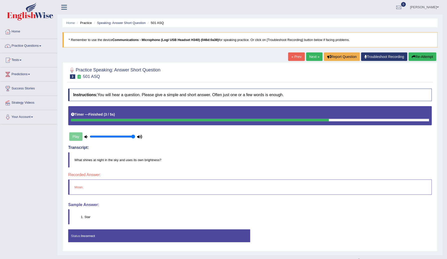
click at [418, 57] on button "Re-Attempt" at bounding box center [423, 57] width 28 height 9
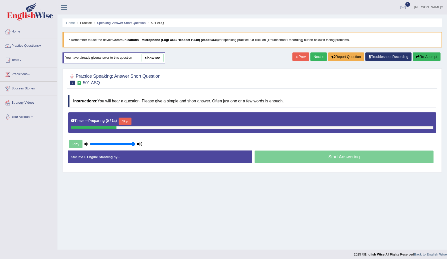
click at [124, 123] on button "Skip" at bounding box center [125, 122] width 13 height 8
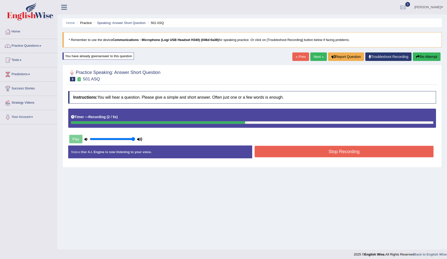
click at [265, 152] on button "Stop Recording" at bounding box center [344, 152] width 179 height 12
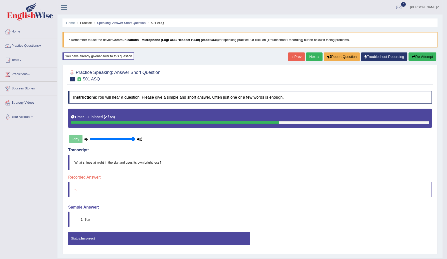
click at [312, 58] on link "Next »" at bounding box center [315, 57] width 17 height 9
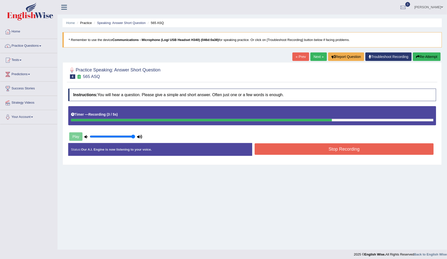
click at [263, 147] on button "Stop Recording" at bounding box center [344, 150] width 179 height 12
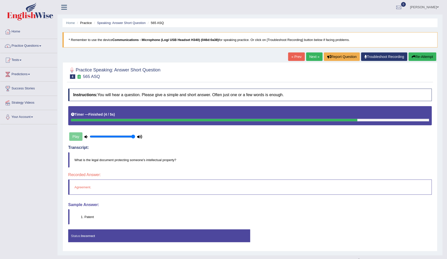
click at [312, 59] on link "Next »" at bounding box center [315, 57] width 17 height 9
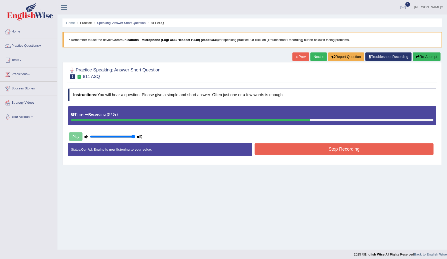
click at [273, 147] on button "Stop Recording" at bounding box center [344, 150] width 179 height 12
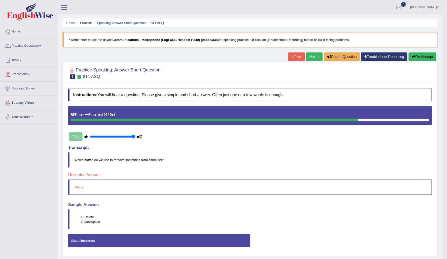
click at [416, 54] on button "Re-Attempt" at bounding box center [423, 57] width 28 height 9
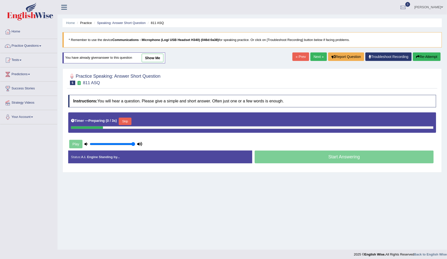
click at [122, 123] on button "Skip" at bounding box center [125, 122] width 13 height 8
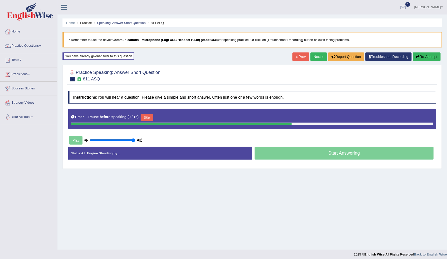
click at [141, 118] on button "Skip" at bounding box center [147, 118] width 13 height 8
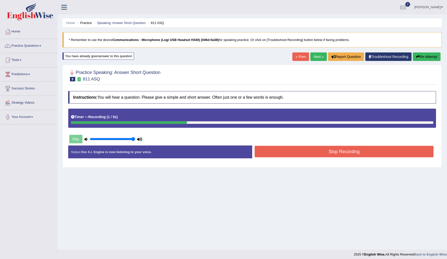
click at [287, 153] on button "Stop Recording" at bounding box center [344, 152] width 179 height 12
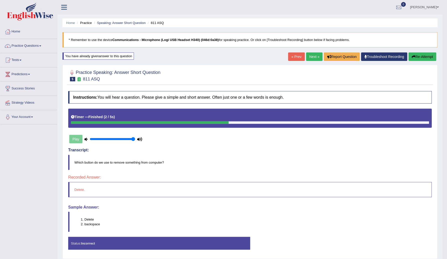
click at [313, 57] on link "Next »" at bounding box center [315, 57] width 17 height 9
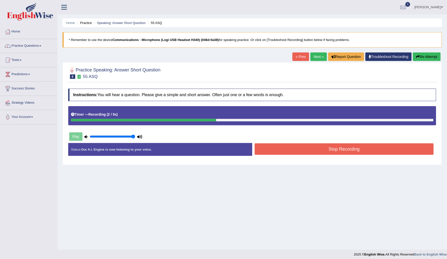
click at [271, 149] on button "Stop Recording" at bounding box center [344, 150] width 179 height 12
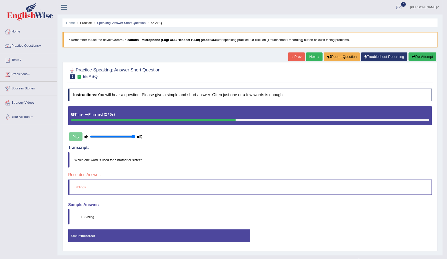
click at [316, 56] on link "Next »" at bounding box center [315, 57] width 17 height 9
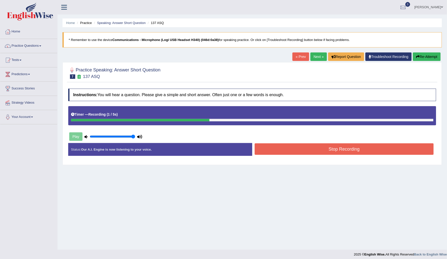
click at [278, 148] on button "Stop Recording" at bounding box center [344, 150] width 179 height 12
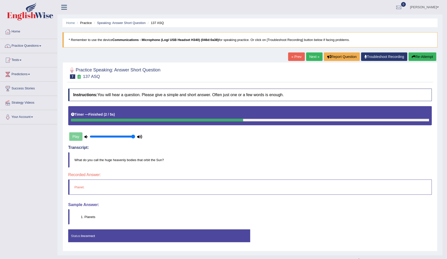
click at [311, 56] on link "Next »" at bounding box center [315, 57] width 17 height 9
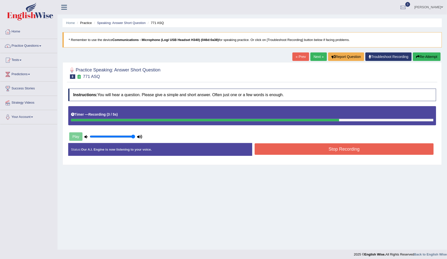
click at [282, 150] on button "Stop Recording" at bounding box center [344, 150] width 179 height 12
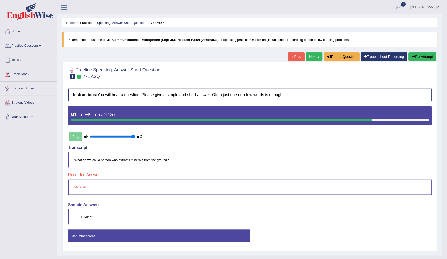
click at [315, 55] on link "Next »" at bounding box center [315, 57] width 17 height 9
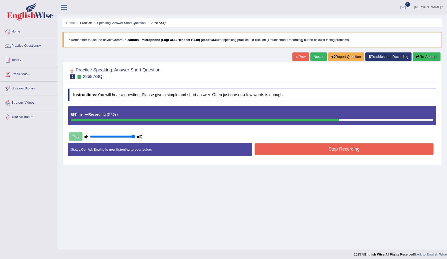
click at [283, 148] on button "Stop Recording" at bounding box center [344, 150] width 179 height 12
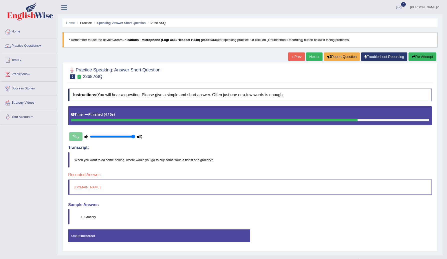
click at [311, 54] on link "Next »" at bounding box center [315, 57] width 17 height 9
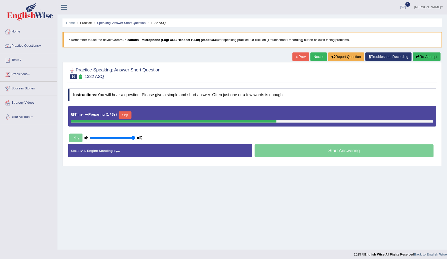
click at [125, 115] on button "Skip" at bounding box center [125, 116] width 13 height 8
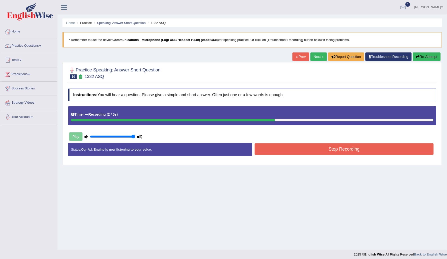
click at [311, 151] on button "Stop Recording" at bounding box center [344, 150] width 179 height 12
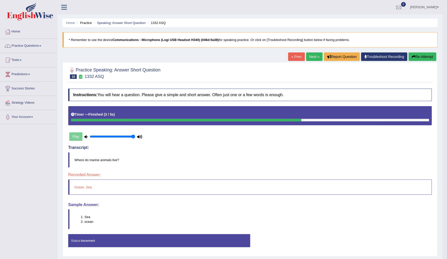
click at [316, 58] on link "Next »" at bounding box center [315, 57] width 17 height 9
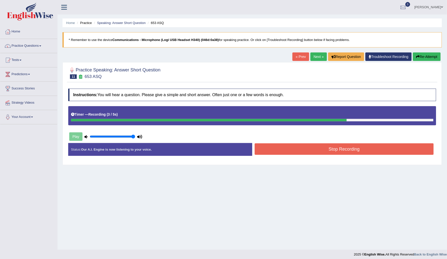
click at [266, 153] on button "Stop Recording" at bounding box center [344, 150] width 179 height 12
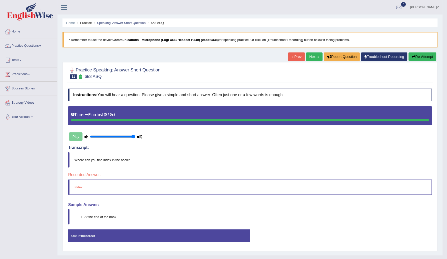
click at [317, 58] on link "Next »" at bounding box center [315, 57] width 17 height 9
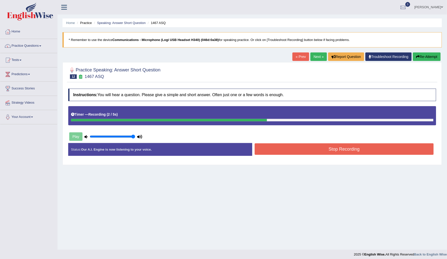
click at [274, 150] on button "Stop Recording" at bounding box center [344, 150] width 179 height 12
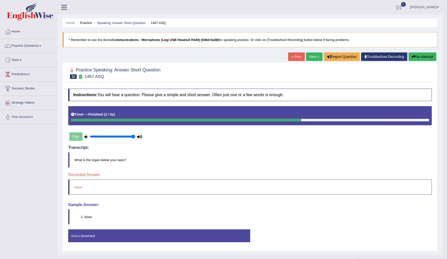
click at [313, 57] on link "Next »" at bounding box center [315, 57] width 17 height 9
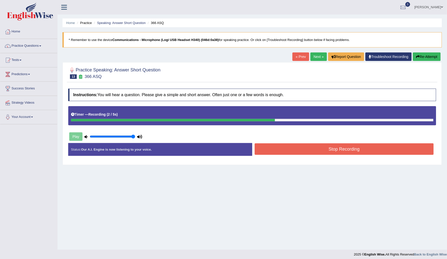
click at [428, 58] on button "Re-Attempt" at bounding box center [427, 57] width 28 height 9
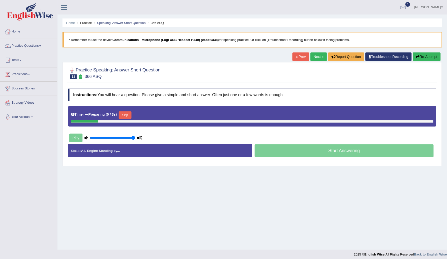
click at [124, 117] on button "Skip" at bounding box center [125, 116] width 13 height 8
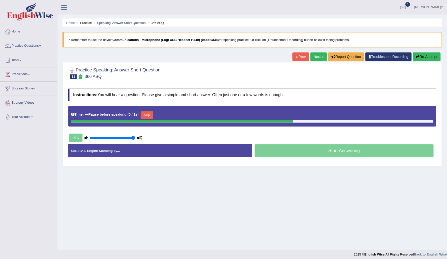
click at [145, 115] on button "Skip" at bounding box center [147, 116] width 13 height 8
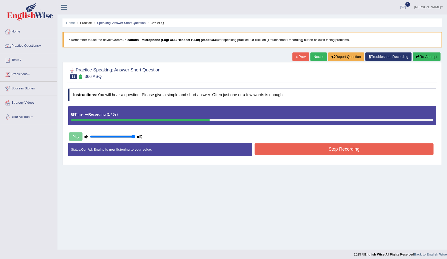
click at [260, 147] on button "Stop Recording" at bounding box center [344, 150] width 179 height 12
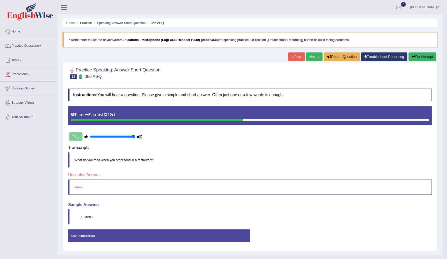
click at [317, 58] on link "Next »" at bounding box center [315, 57] width 17 height 9
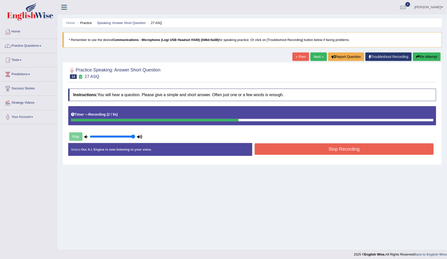
click at [268, 148] on button "Stop Recording" at bounding box center [344, 150] width 179 height 12
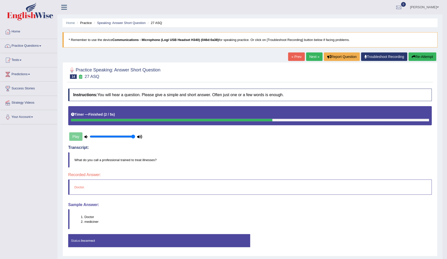
click at [312, 57] on link "Next »" at bounding box center [315, 57] width 17 height 9
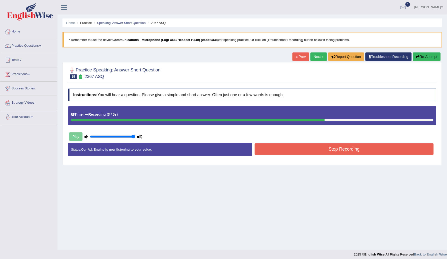
click at [316, 149] on button "Stop Recording" at bounding box center [344, 150] width 179 height 12
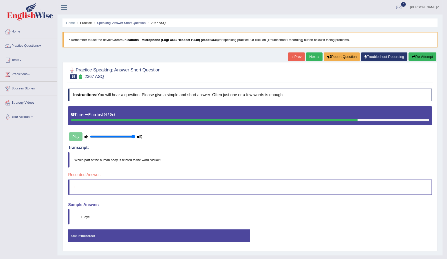
click at [316, 58] on link "Next »" at bounding box center [315, 57] width 17 height 9
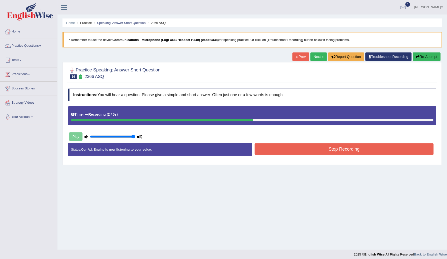
click at [265, 148] on button "Stop Recording" at bounding box center [344, 150] width 179 height 12
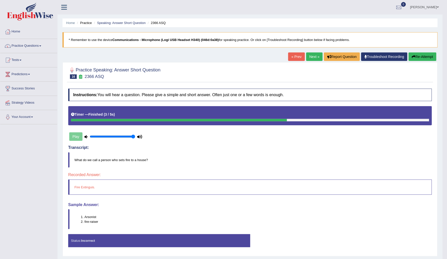
click at [314, 55] on link "Next »" at bounding box center [315, 57] width 17 height 9
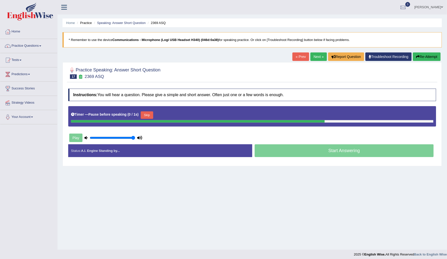
click at [145, 116] on button "Skip" at bounding box center [147, 116] width 13 height 8
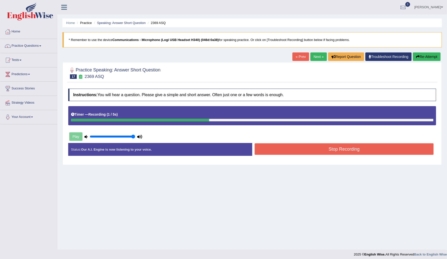
click at [257, 149] on button "Stop Recording" at bounding box center [344, 150] width 179 height 12
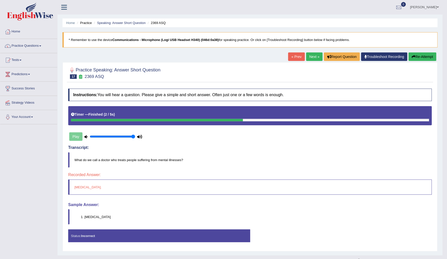
click at [312, 58] on link "Next »" at bounding box center [315, 57] width 17 height 9
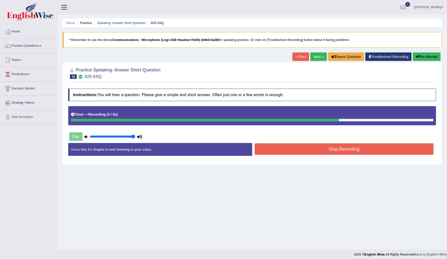
click at [268, 148] on button "Stop Recording" at bounding box center [344, 150] width 179 height 12
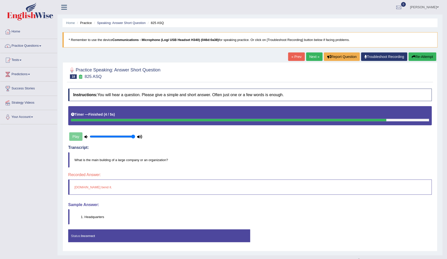
click at [314, 58] on link "Next »" at bounding box center [315, 57] width 17 height 9
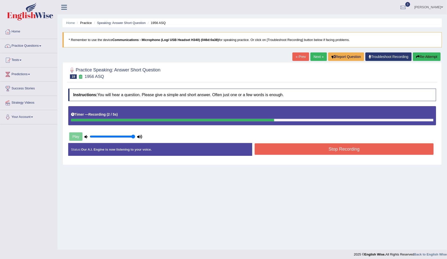
click at [268, 148] on button "Stop Recording" at bounding box center [344, 150] width 179 height 12
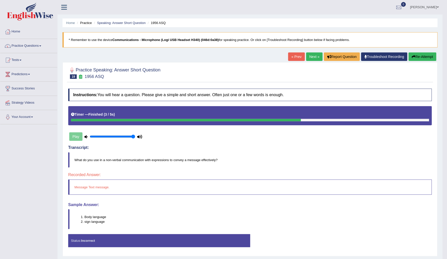
click at [312, 55] on link "Next »" at bounding box center [315, 57] width 17 height 9
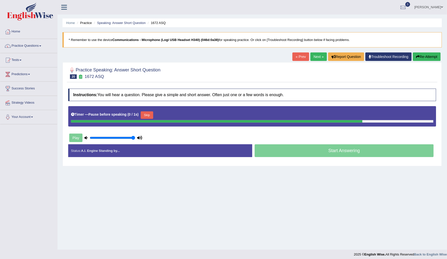
click at [145, 115] on button "Skip" at bounding box center [147, 116] width 13 height 8
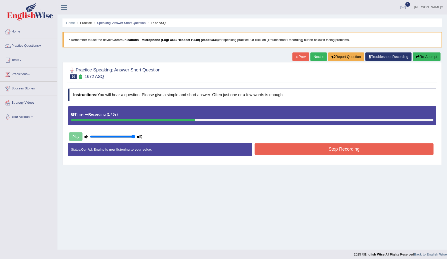
click at [287, 150] on button "Stop Recording" at bounding box center [344, 150] width 179 height 12
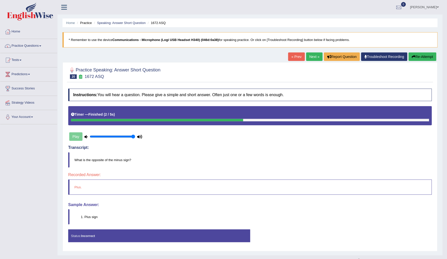
click at [313, 56] on link "Next »" at bounding box center [315, 57] width 17 height 9
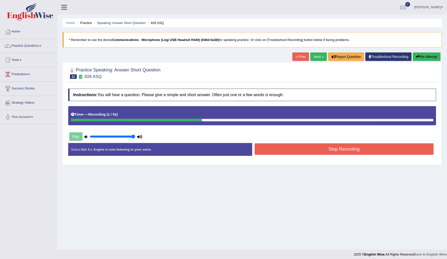
click at [264, 148] on button "Stop Recording" at bounding box center [344, 150] width 179 height 12
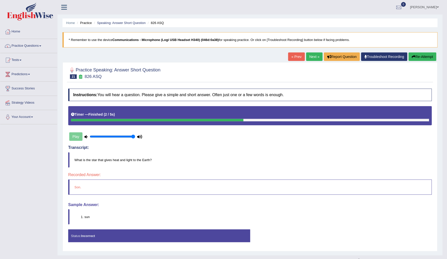
click at [311, 58] on link "Next »" at bounding box center [315, 57] width 17 height 9
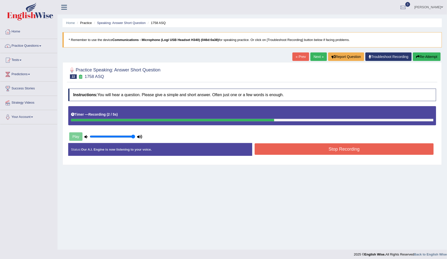
click at [279, 148] on button "Stop Recording" at bounding box center [344, 150] width 179 height 12
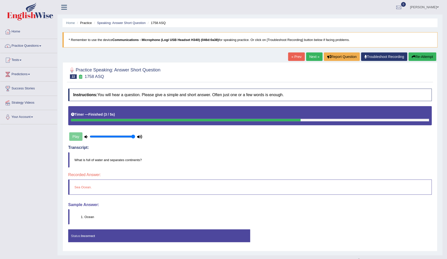
click at [315, 57] on link "Next »" at bounding box center [315, 57] width 17 height 9
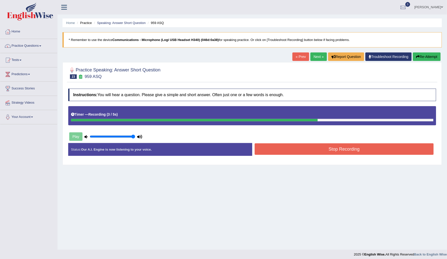
click at [282, 152] on button "Stop Recording" at bounding box center [344, 150] width 179 height 12
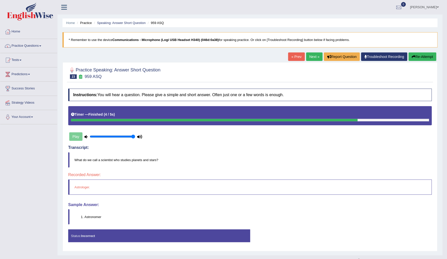
click at [313, 58] on link "Next »" at bounding box center [315, 57] width 17 height 9
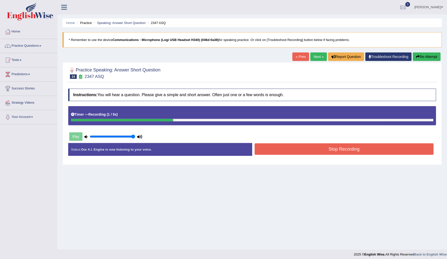
click at [287, 152] on button "Stop Recording" at bounding box center [344, 150] width 179 height 12
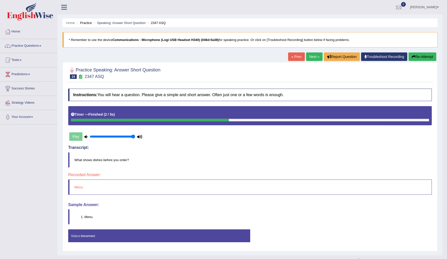
click at [318, 56] on link "Next »" at bounding box center [315, 57] width 17 height 9
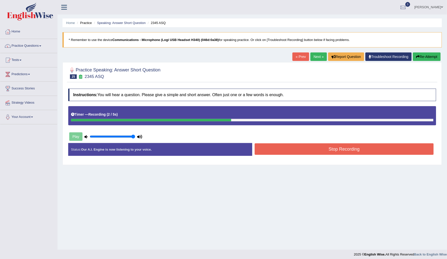
click at [265, 151] on button "Stop Recording" at bounding box center [344, 150] width 179 height 12
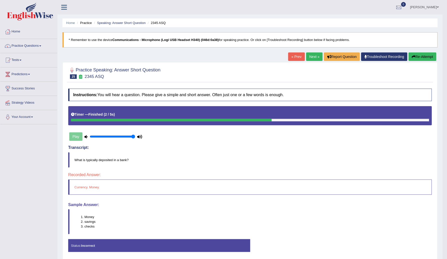
click at [313, 58] on link "Next »" at bounding box center [315, 57] width 17 height 9
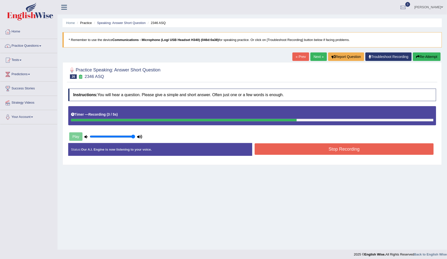
click at [430, 55] on button "Re-Attempt" at bounding box center [427, 57] width 28 height 9
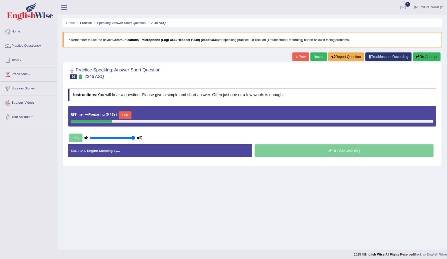
click at [127, 115] on button "Skip" at bounding box center [125, 116] width 13 height 8
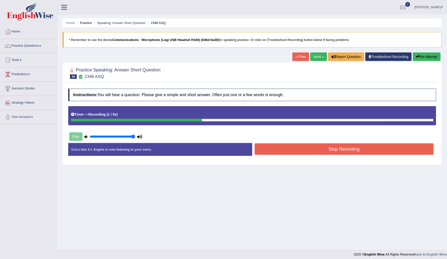
click at [284, 145] on button "Stop Recording" at bounding box center [344, 150] width 179 height 12
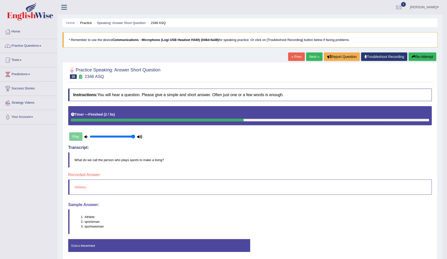
click at [314, 57] on link "Next »" at bounding box center [315, 57] width 17 height 9
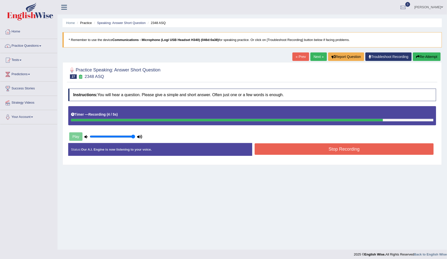
click at [263, 150] on button "Stop Recording" at bounding box center [344, 150] width 179 height 12
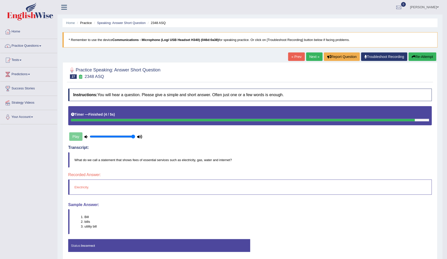
click at [317, 56] on link "Next »" at bounding box center [315, 57] width 17 height 9
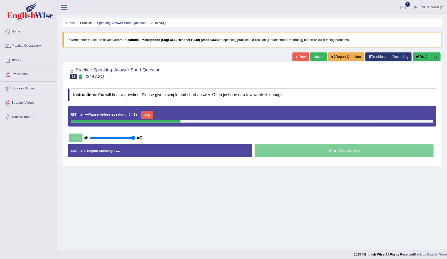
click at [143, 116] on button "Skip" at bounding box center [147, 116] width 13 height 8
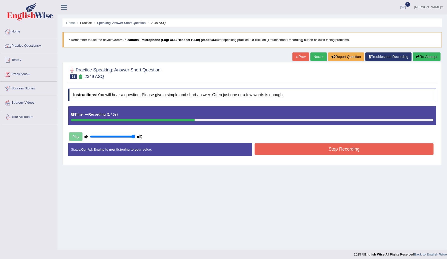
click at [268, 153] on button "Stop Recording" at bounding box center [344, 150] width 179 height 12
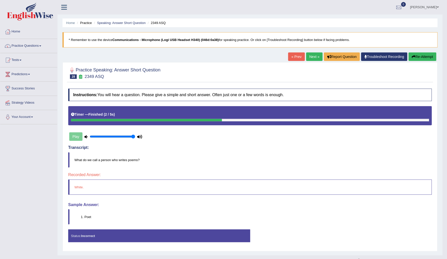
click at [311, 57] on link "Next »" at bounding box center [315, 57] width 17 height 9
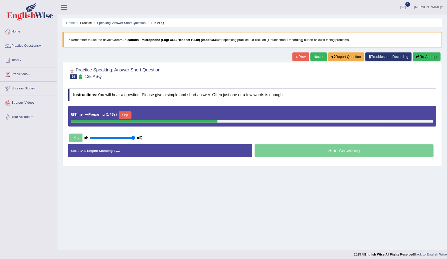
click at [126, 116] on button "Skip" at bounding box center [125, 116] width 13 height 8
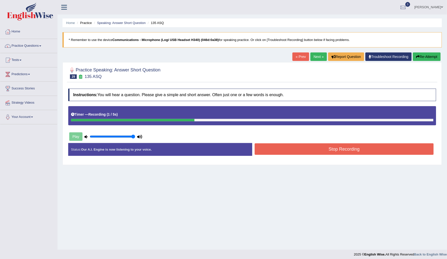
click at [270, 150] on button "Stop Recording" at bounding box center [344, 150] width 179 height 12
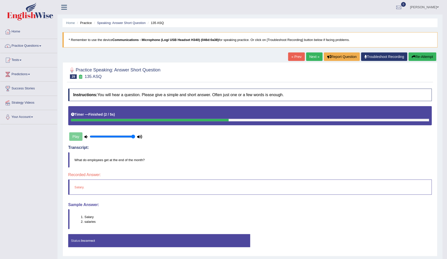
click at [315, 57] on link "Next »" at bounding box center [315, 57] width 17 height 9
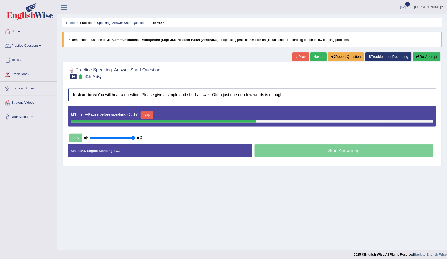
click at [147, 115] on button "Skip" at bounding box center [147, 116] width 13 height 8
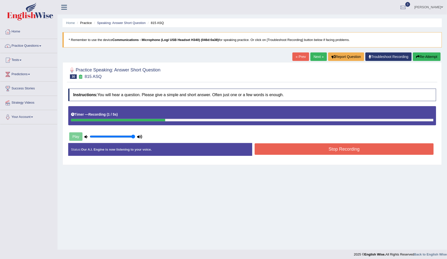
click at [266, 151] on button "Stop Recording" at bounding box center [344, 150] width 179 height 12
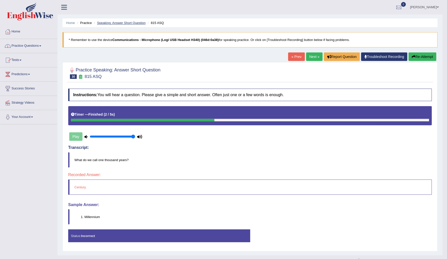
click at [116, 23] on link "Speaking: Answer Short Question" at bounding box center [121, 23] width 49 height 4
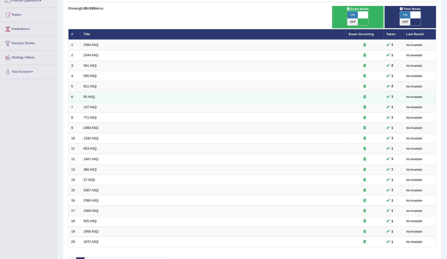
scroll to position [17, 0]
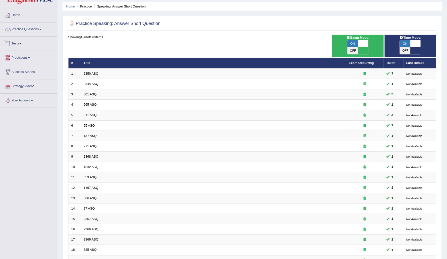
click at [33, 29] on link "Practice Questions" at bounding box center [28, 29] width 57 height 13
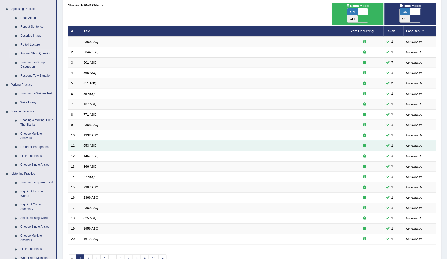
scroll to position [44, 0]
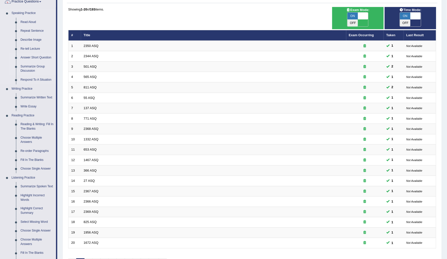
click at [30, 64] on link "Summarize Group Discussion" at bounding box center [37, 68] width 38 height 13
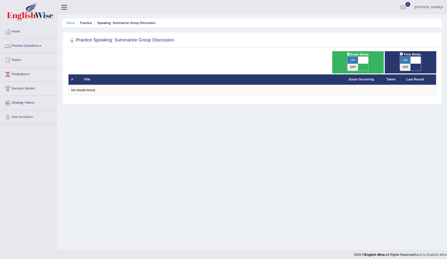
click at [36, 46] on link "Practice Questions" at bounding box center [28, 45] width 57 height 13
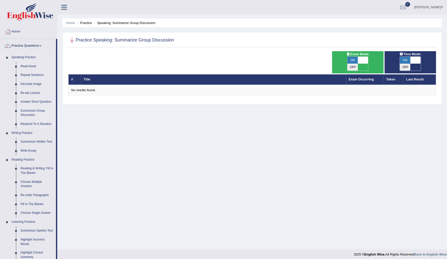
click at [33, 123] on link "Respond To A Situation" at bounding box center [37, 124] width 38 height 9
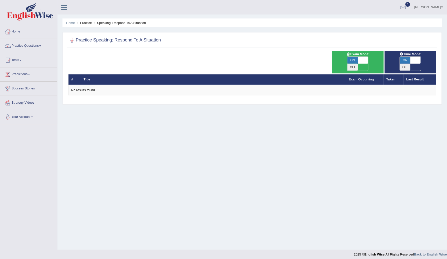
click at [351, 60] on span "ON" at bounding box center [353, 60] width 11 height 7
checkbox input "false"
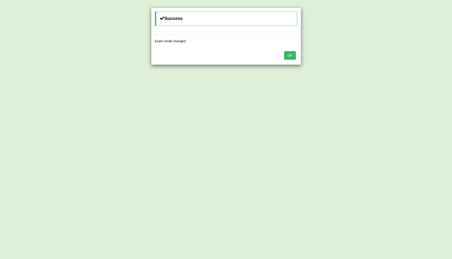
click at [294, 56] on button "OK" at bounding box center [290, 55] width 12 height 9
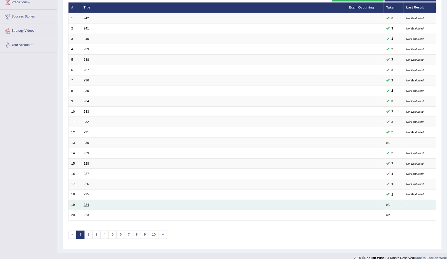
click at [88, 203] on link "224" at bounding box center [87, 205] width 6 height 4
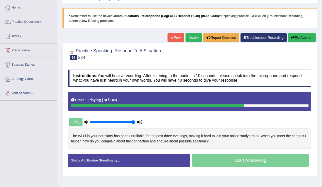
scroll to position [76, 0]
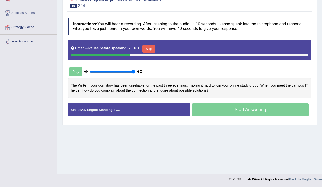
click at [147, 46] on button "Skip" at bounding box center [149, 49] width 13 height 8
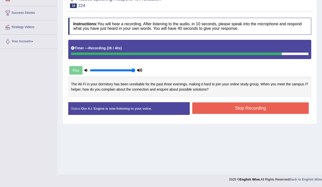
click at [219, 106] on button "Stop Recording" at bounding box center [250, 108] width 117 height 12
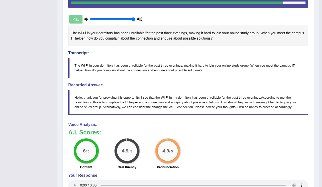
scroll to position [27, 0]
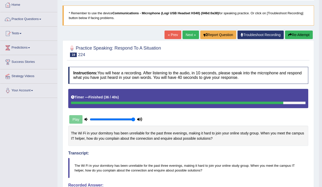
click at [300, 34] on button "Re-Attempt" at bounding box center [299, 35] width 28 height 9
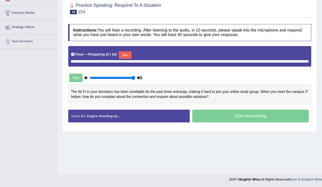
click at [122, 53] on button "Skip" at bounding box center [125, 55] width 13 height 8
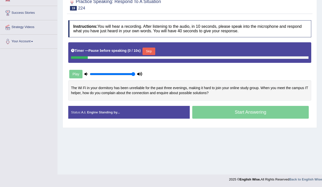
click at [143, 50] on button "Skip" at bounding box center [149, 52] width 13 height 8
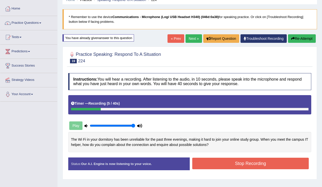
scroll to position [16, 0]
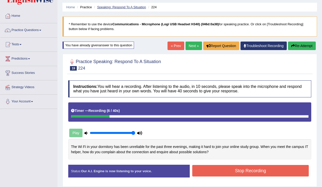
click at [110, 6] on link "Speaking: Respond To A Situation" at bounding box center [121, 7] width 49 height 4
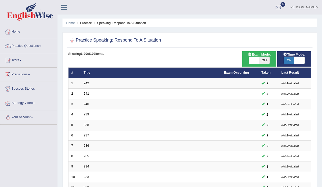
click at [291, 61] on span "ON" at bounding box center [289, 60] width 11 height 7
checkbox input "false"
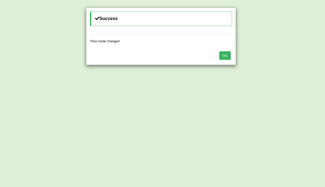
click at [222, 56] on button "OK" at bounding box center [225, 55] width 12 height 9
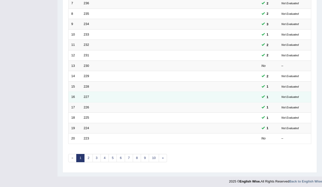
scroll to position [143, 0]
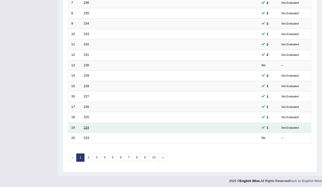
click at [84, 126] on link "224" at bounding box center [87, 128] width 6 height 4
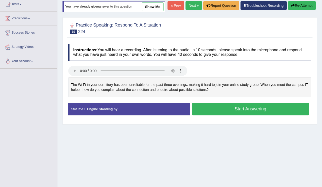
scroll to position [60, 0]
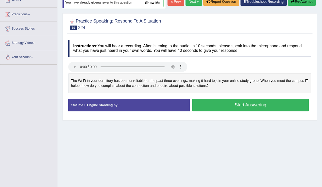
click at [216, 101] on button "Start Answering" at bounding box center [250, 105] width 117 height 13
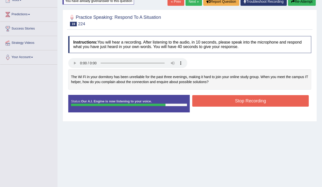
click at [236, 102] on button "Stop Recording" at bounding box center [250, 101] width 117 height 12
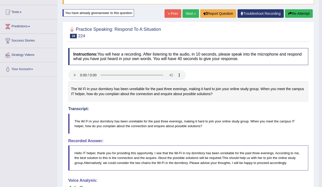
scroll to position [0, 0]
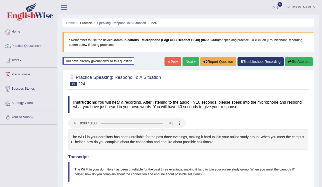
click at [189, 61] on link "Next »" at bounding box center [191, 61] width 17 height 9
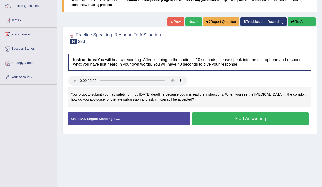
click at [204, 118] on button "Start Answering" at bounding box center [250, 118] width 117 height 13
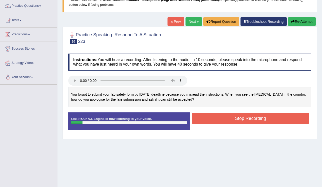
click at [293, 20] on icon "button" at bounding box center [294, 22] width 4 height 4
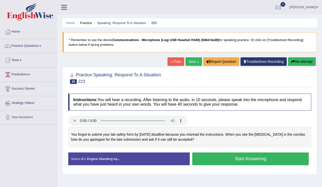
click at [218, 152] on button "Start Answering" at bounding box center [250, 158] width 117 height 13
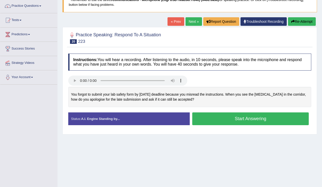
scroll to position [40, 0]
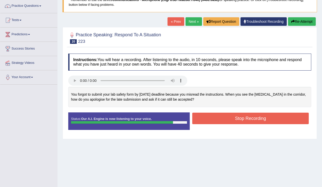
click at [211, 119] on button "Stop Recording" at bounding box center [250, 119] width 117 height 12
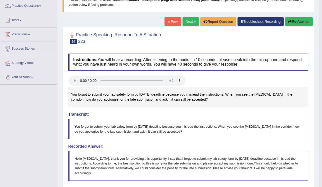
click at [184, 21] on link "Next »" at bounding box center [191, 21] width 17 height 9
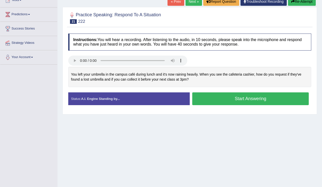
click at [234, 99] on button "Start Answering" at bounding box center [250, 98] width 117 height 13
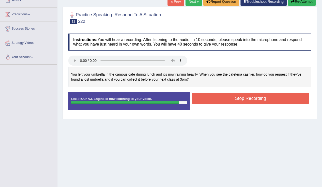
click at [220, 94] on button "Stop Recording" at bounding box center [250, 99] width 117 height 12
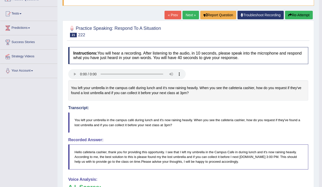
scroll to position [46, 0]
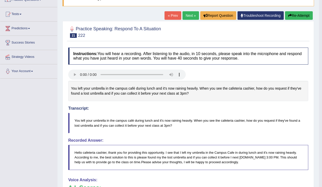
click at [301, 15] on button "Re-Attempt" at bounding box center [299, 15] width 28 height 9
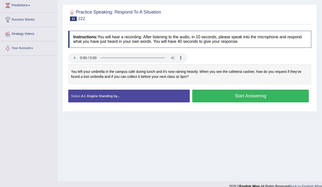
click at [224, 101] on button "Start Answering" at bounding box center [250, 96] width 117 height 13
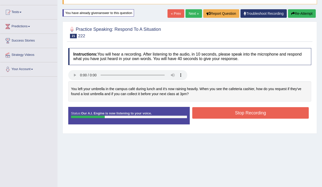
scroll to position [29, 0]
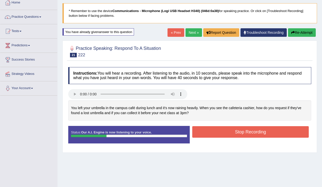
click at [308, 32] on button "Re-Attempt" at bounding box center [302, 32] width 28 height 9
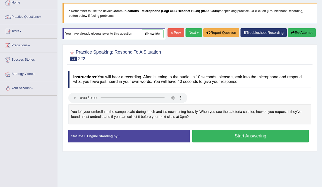
scroll to position [29, 0]
click at [253, 138] on button "Start Answering" at bounding box center [250, 136] width 117 height 13
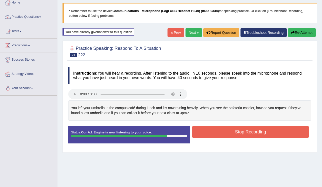
click at [211, 127] on button "Stop Recording" at bounding box center [250, 132] width 117 height 12
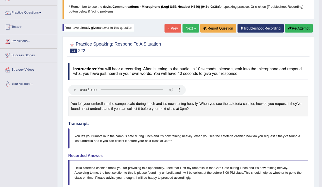
scroll to position [29, 0]
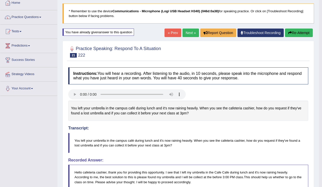
click at [185, 33] on link "Next »" at bounding box center [191, 33] width 17 height 9
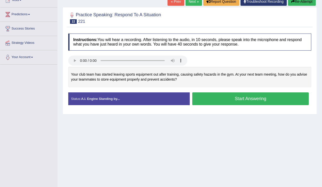
scroll to position [60, 0]
click at [218, 101] on button "Start Answering" at bounding box center [250, 98] width 117 height 13
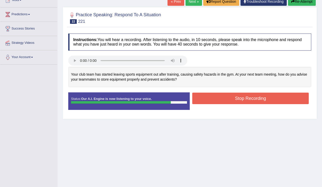
click at [214, 99] on button "Stop Recording" at bounding box center [250, 99] width 117 height 12
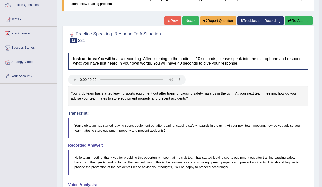
scroll to position [40, 0]
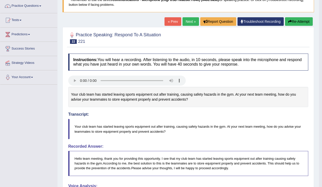
click at [294, 23] on button "Re-Attempt" at bounding box center [299, 21] width 28 height 9
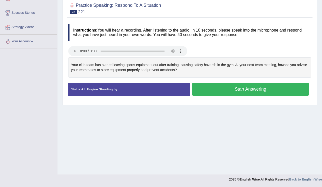
click at [206, 86] on button "Start Answering" at bounding box center [250, 89] width 117 height 13
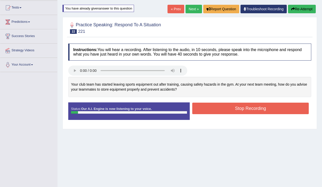
scroll to position [16, 0]
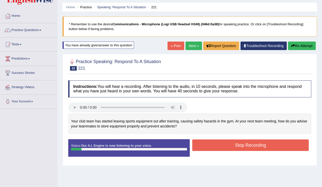
click at [304, 46] on button "Re-Attempt" at bounding box center [302, 46] width 28 height 9
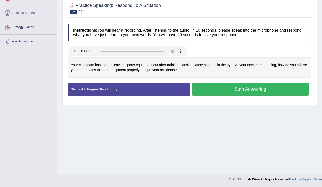
scroll to position [76, 0]
click at [237, 92] on button "Start Answering" at bounding box center [250, 89] width 117 height 13
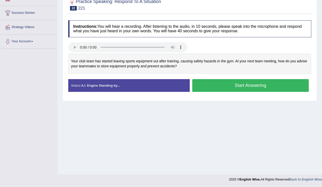
scroll to position [0, 0]
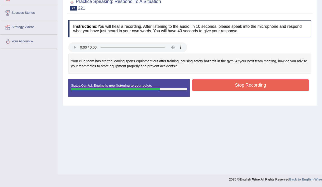
click at [202, 84] on button "Stop Recording" at bounding box center [250, 85] width 117 height 12
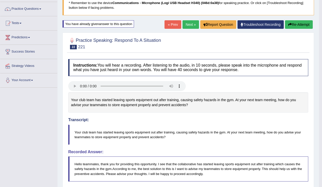
scroll to position [29, 0]
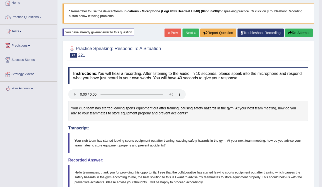
click at [188, 36] on link "Next »" at bounding box center [191, 33] width 17 height 9
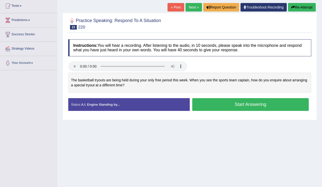
scroll to position [60, 0]
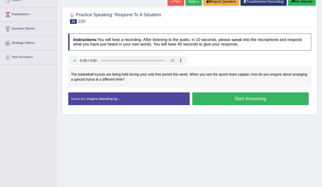
click at [222, 98] on button "Start Answering" at bounding box center [250, 98] width 117 height 13
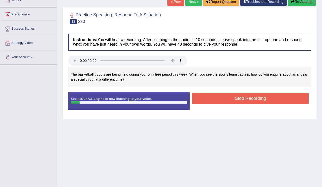
scroll to position [40, 0]
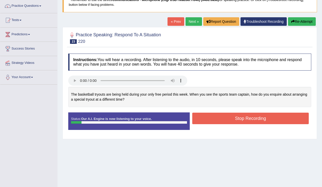
click at [301, 22] on button "Re-Attempt" at bounding box center [302, 21] width 28 height 9
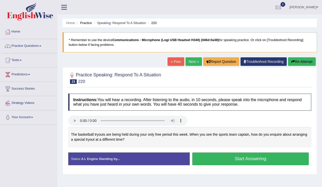
click at [221, 152] on button "Start Answering" at bounding box center [250, 158] width 117 height 13
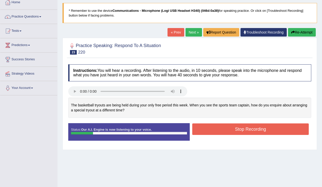
scroll to position [4, 0]
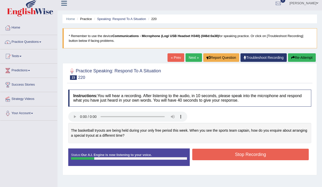
click at [299, 54] on button "Re-Attempt" at bounding box center [302, 57] width 28 height 9
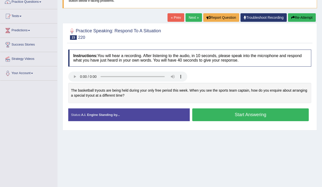
click at [233, 116] on button "Start Answering" at bounding box center [250, 114] width 117 height 13
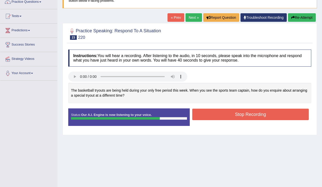
click at [236, 112] on button "Stop Recording" at bounding box center [250, 115] width 117 height 12
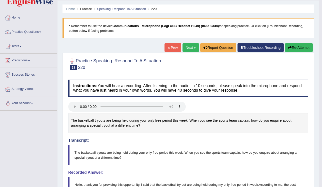
scroll to position [4, 0]
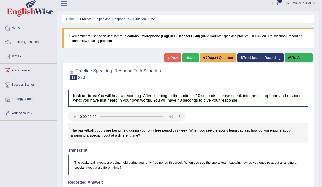
click at [293, 59] on button "Re-Attempt" at bounding box center [299, 57] width 28 height 9
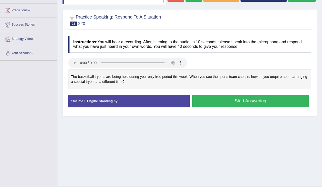
click at [221, 103] on button "Start Answering" at bounding box center [250, 101] width 117 height 13
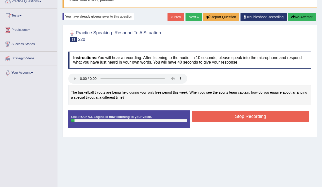
scroll to position [4, 0]
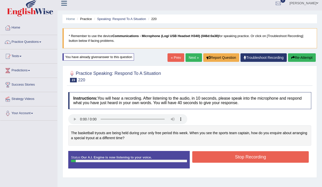
click at [292, 58] on icon "button" at bounding box center [294, 58] width 4 height 4
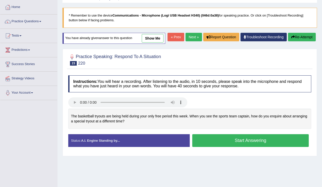
scroll to position [44, 0]
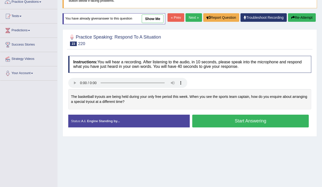
click at [239, 119] on button "Start Answering" at bounding box center [250, 121] width 117 height 13
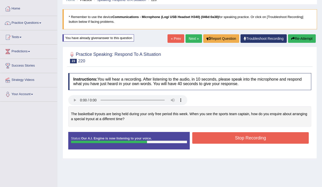
scroll to position [4, 0]
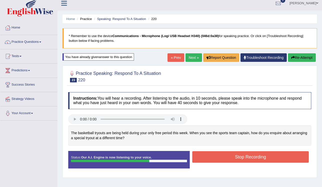
click at [299, 57] on button "Re-Attempt" at bounding box center [302, 57] width 28 height 9
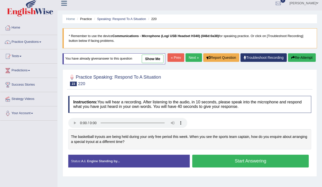
scroll to position [24, 0]
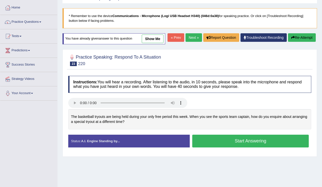
click at [218, 146] on button "Start Answering" at bounding box center [250, 141] width 117 height 13
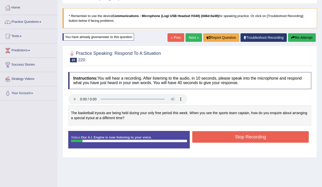
click at [297, 30] on div "Home Practice Speaking: Respond To A Situation 220 * Remember to use the device…" at bounding box center [190, 101] width 265 height 250
click at [298, 37] on button "Re-Attempt" at bounding box center [302, 37] width 28 height 9
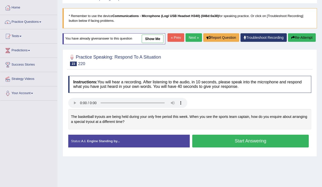
click at [241, 137] on button "Start Answering" at bounding box center [250, 141] width 117 height 13
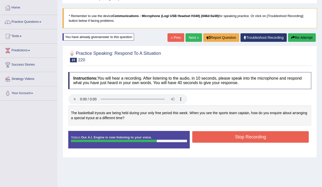
click at [246, 135] on button "Stop Recording" at bounding box center [250, 137] width 117 height 12
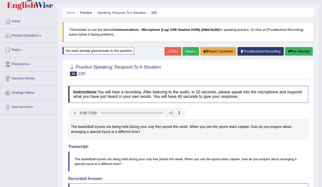
scroll to position [4, 0]
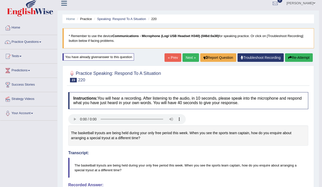
click at [187, 57] on link "Next »" at bounding box center [191, 57] width 17 height 9
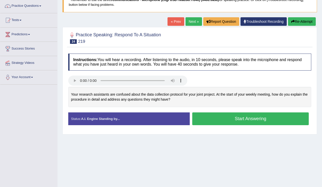
click at [219, 117] on button "Start Answering" at bounding box center [250, 118] width 117 height 13
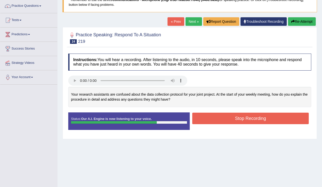
click at [204, 116] on button "Stop Recording" at bounding box center [250, 119] width 117 height 12
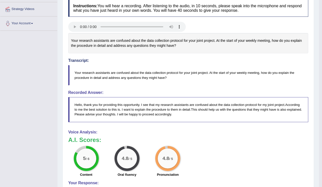
scroll to position [26, 0]
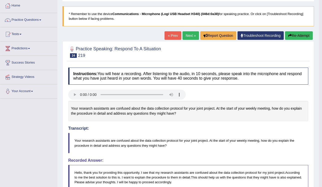
click at [293, 35] on button "Re-Attempt" at bounding box center [299, 35] width 28 height 9
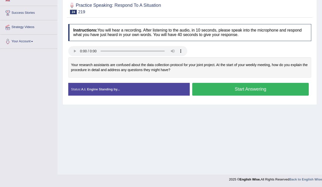
scroll to position [76, 0]
click at [225, 93] on button "Start Answering" at bounding box center [250, 89] width 117 height 13
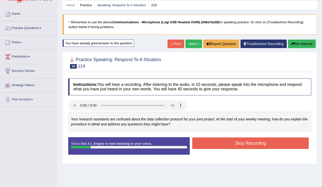
scroll to position [16, 0]
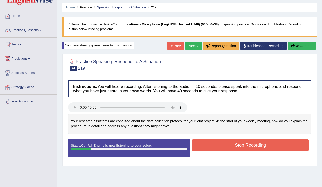
click at [297, 44] on button "Re-Attempt" at bounding box center [302, 46] width 28 height 9
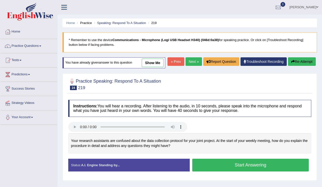
click at [236, 159] on button "Start Answering" at bounding box center [250, 165] width 117 height 13
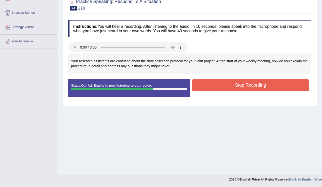
click at [234, 84] on button "Stop Recording" at bounding box center [250, 85] width 117 height 12
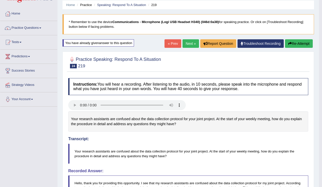
scroll to position [16, 0]
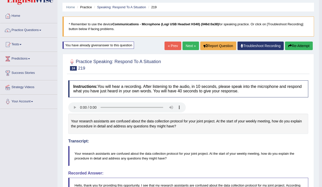
click at [194, 48] on link "Next »" at bounding box center [191, 46] width 17 height 9
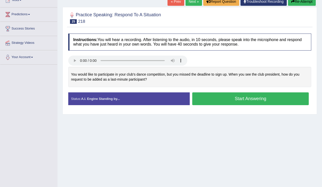
click at [227, 99] on button "Start Answering" at bounding box center [250, 98] width 117 height 13
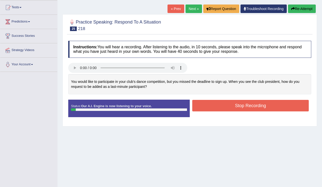
scroll to position [40, 0]
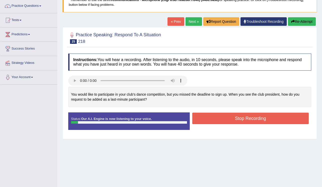
click at [298, 24] on button "Re-Attempt" at bounding box center [302, 21] width 28 height 9
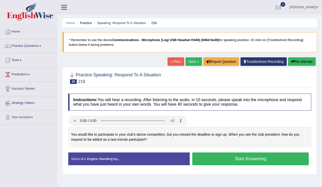
click at [245, 152] on button "Start Answering" at bounding box center [250, 158] width 117 height 13
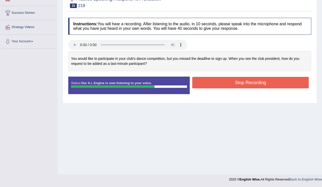
click at [197, 82] on button "Stop Recording" at bounding box center [250, 83] width 117 height 12
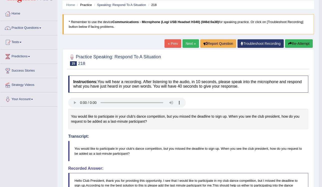
scroll to position [16, 0]
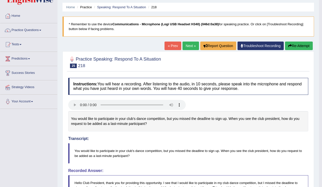
click at [191, 45] on link "Next »" at bounding box center [191, 46] width 17 height 9
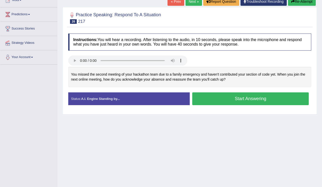
click at [199, 99] on button "Start Answering" at bounding box center [250, 98] width 117 height 13
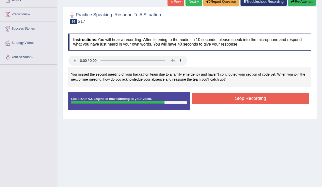
click at [246, 97] on button "Stop Recording" at bounding box center [250, 99] width 117 height 12
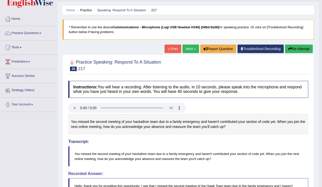
scroll to position [6, 0]
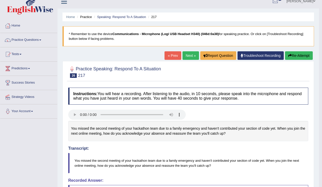
click at [303, 3] on link "[PERSON_NAME]" at bounding box center [301, 0] width 36 height 13
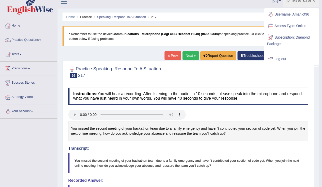
click at [285, 55] on link "Log out" at bounding box center [292, 59] width 54 height 12
